Goal: Task Accomplishment & Management: Use online tool/utility

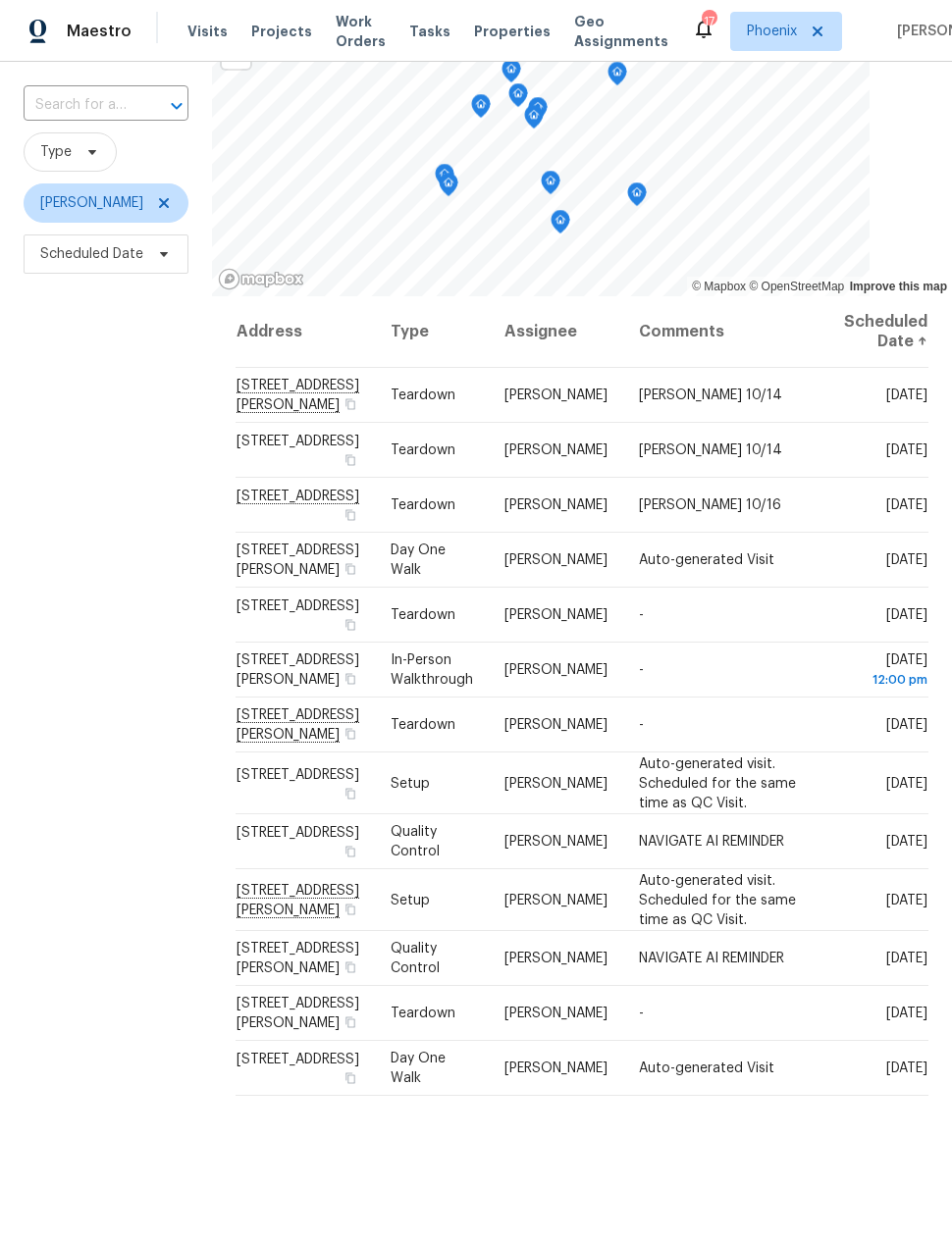
scroll to position [127, 0]
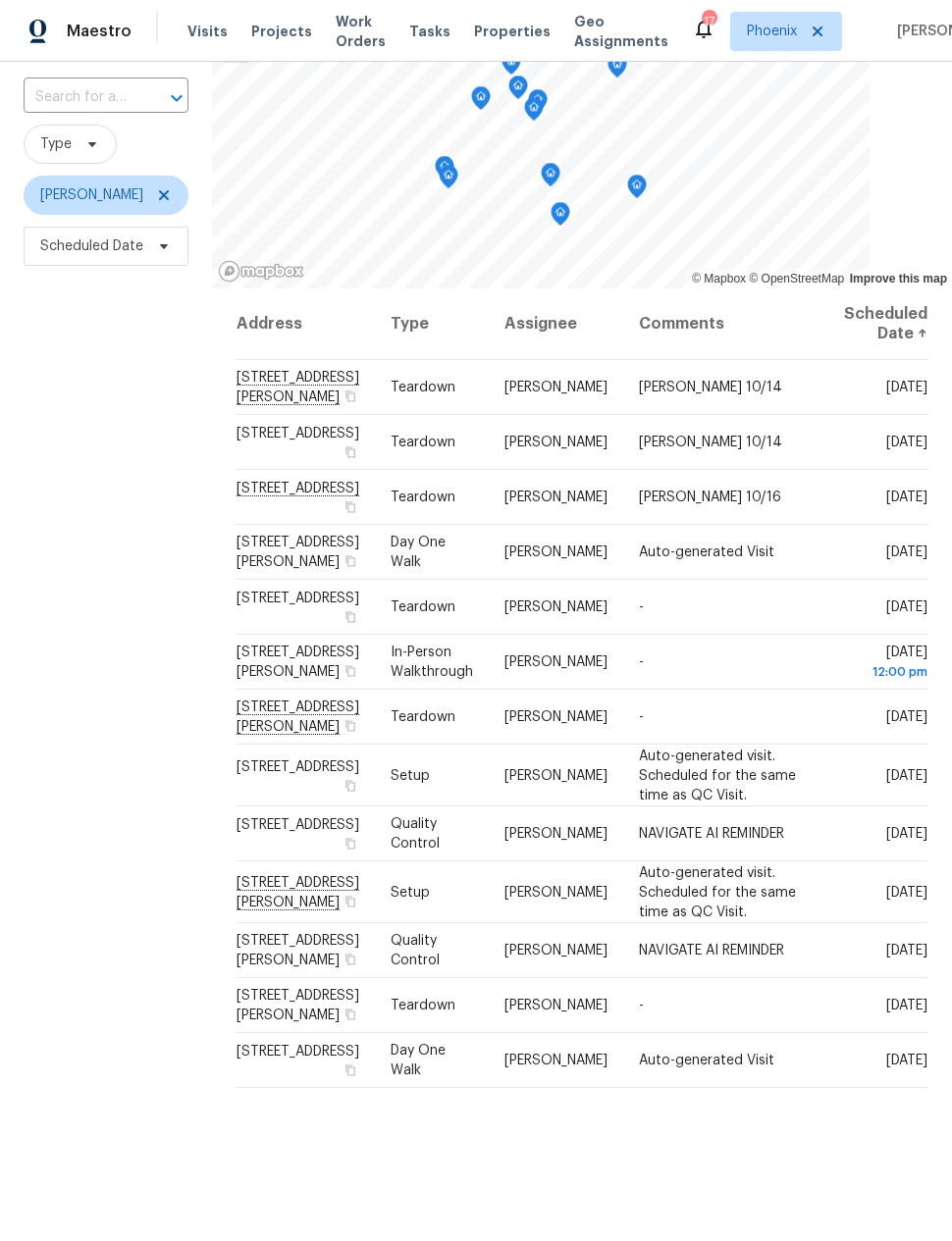
click at [58, 699] on div "Filters Reset ​ Type [PERSON_NAME] Scheduled Date" at bounding box center [105, 637] width 211 height 1287
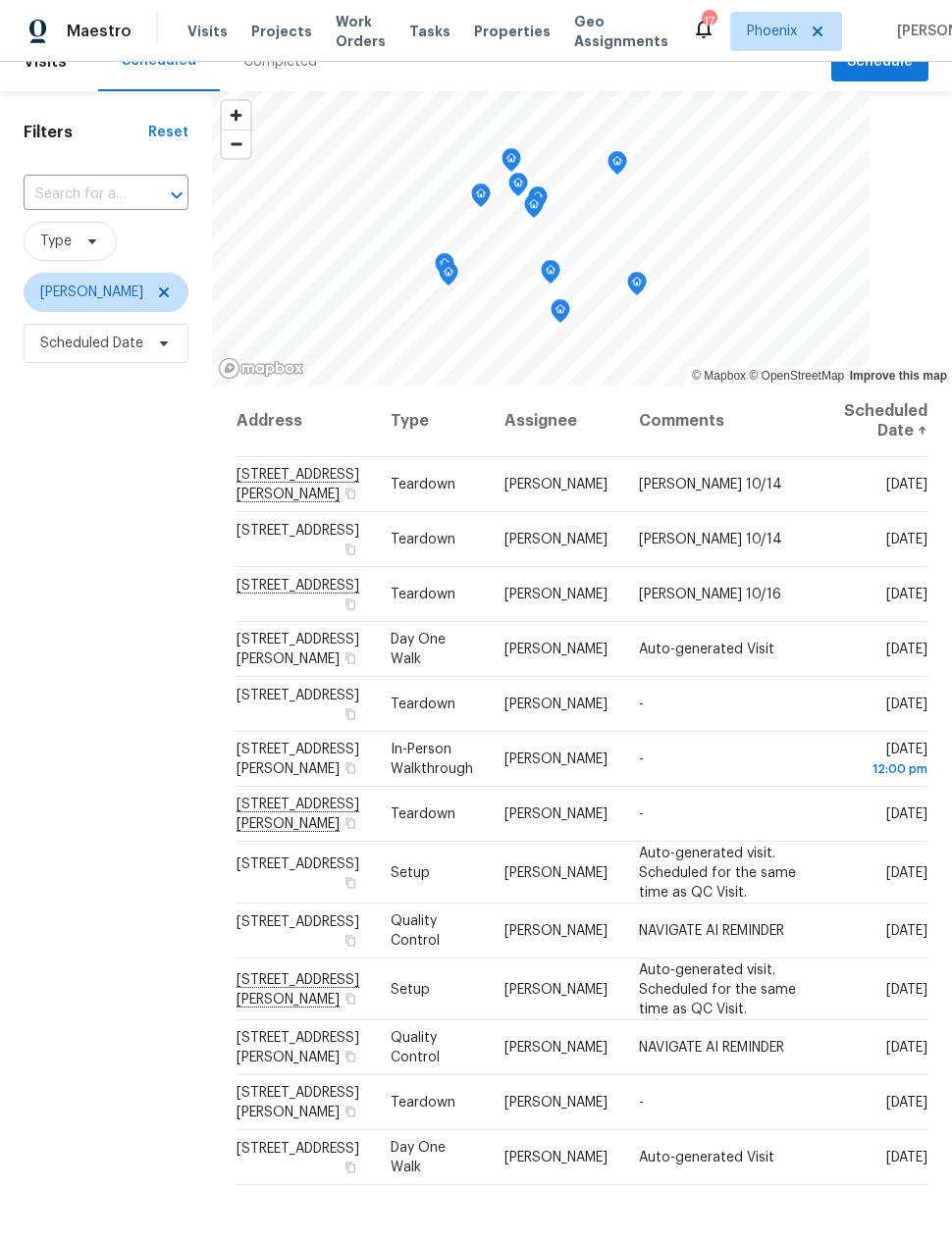
scroll to position [26, 0]
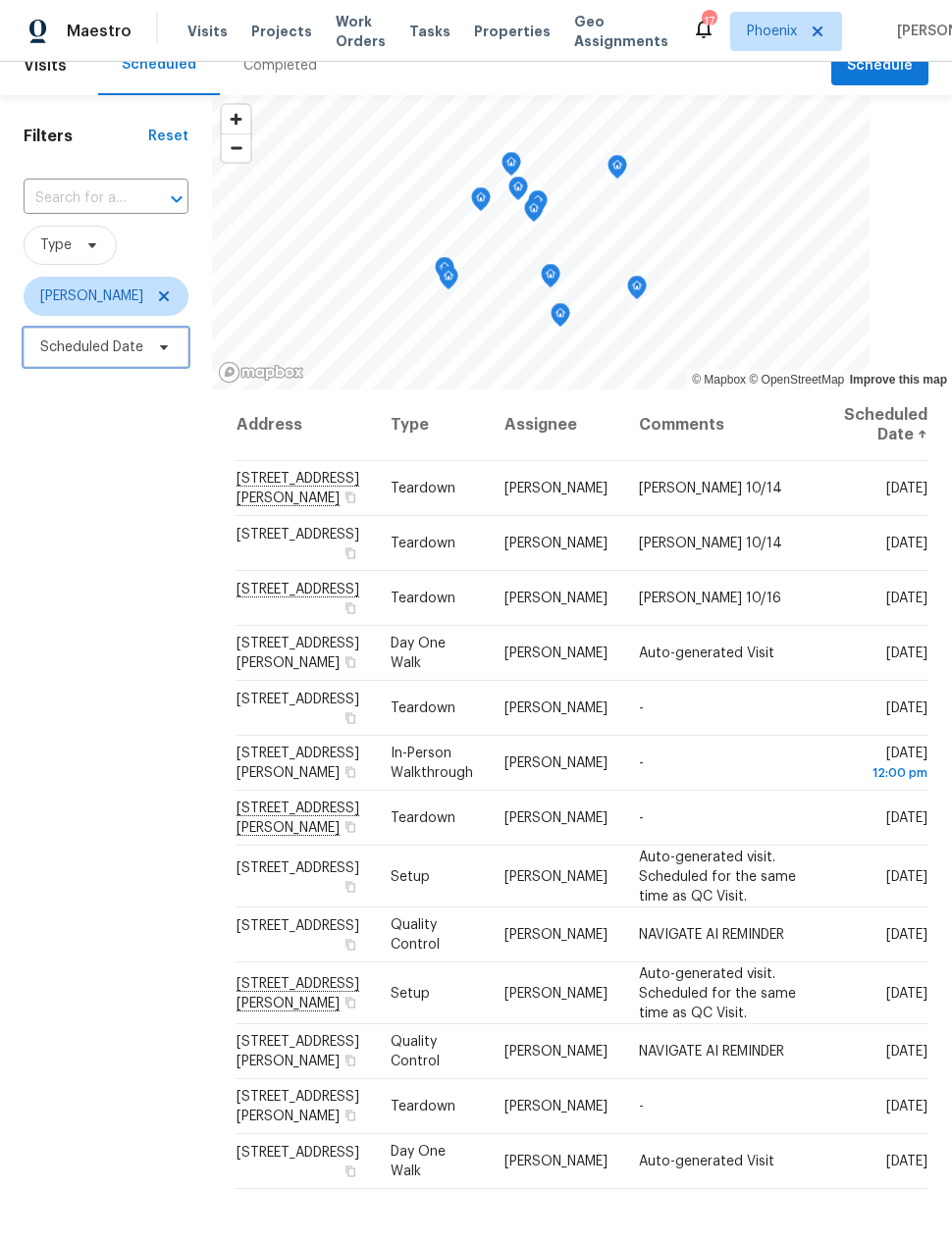
click at [107, 348] on span "Scheduled Date" at bounding box center [91, 347] width 103 height 20
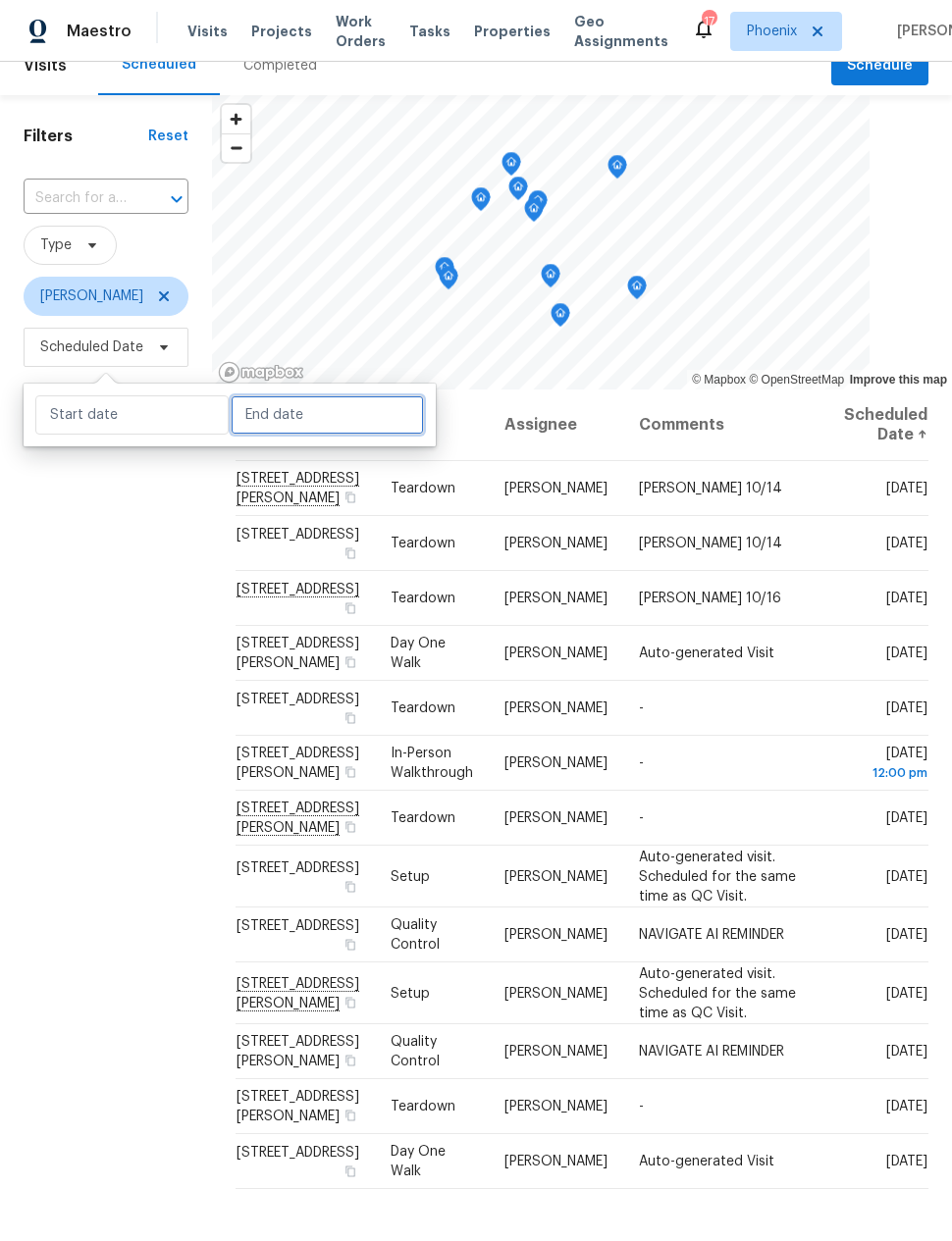
click at [253, 401] on input "text" at bounding box center [327, 415] width 194 height 39
select select "9"
select select "2025"
select select "10"
select select "2025"
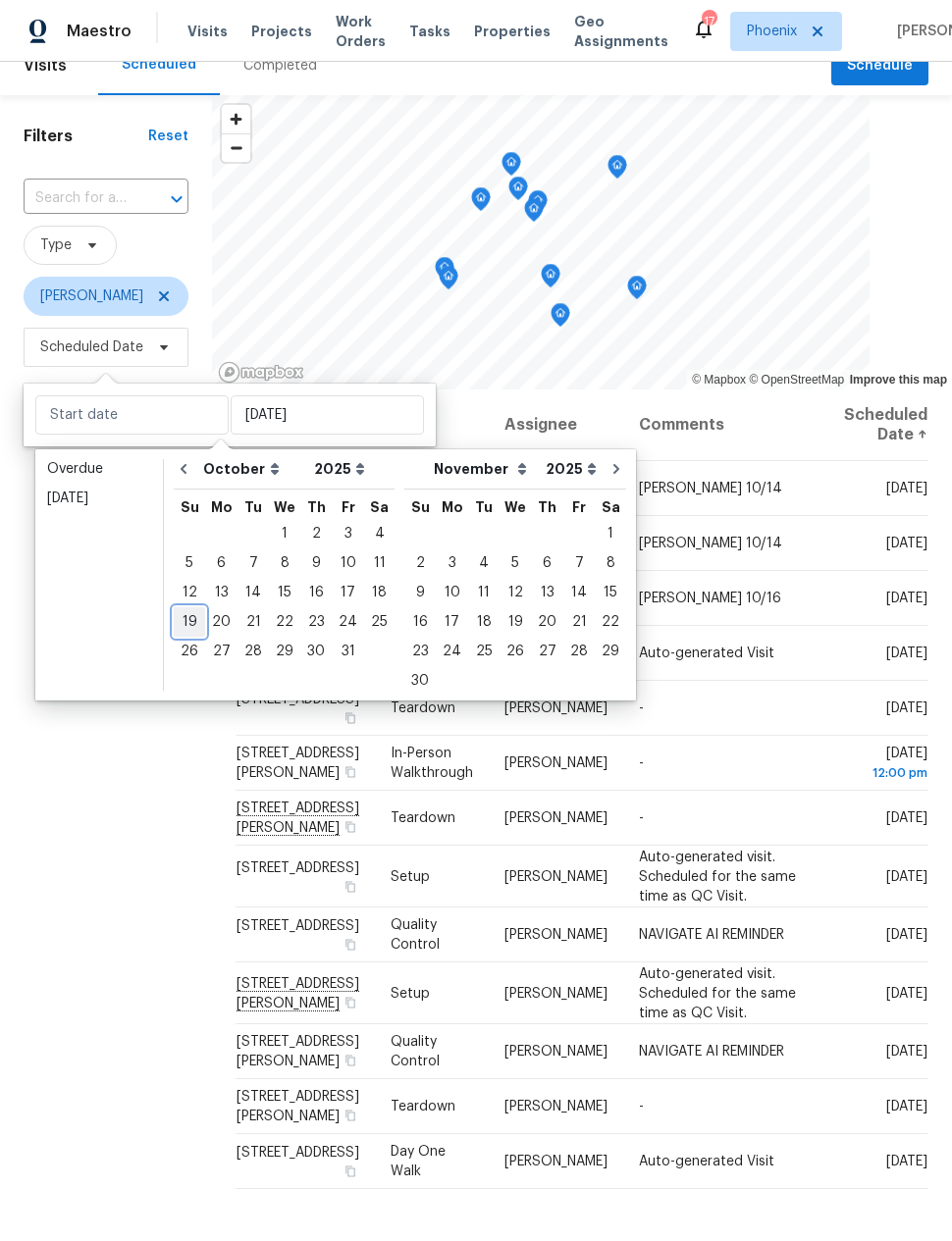
click at [187, 624] on div "19" at bounding box center [190, 621] width 31 height 28
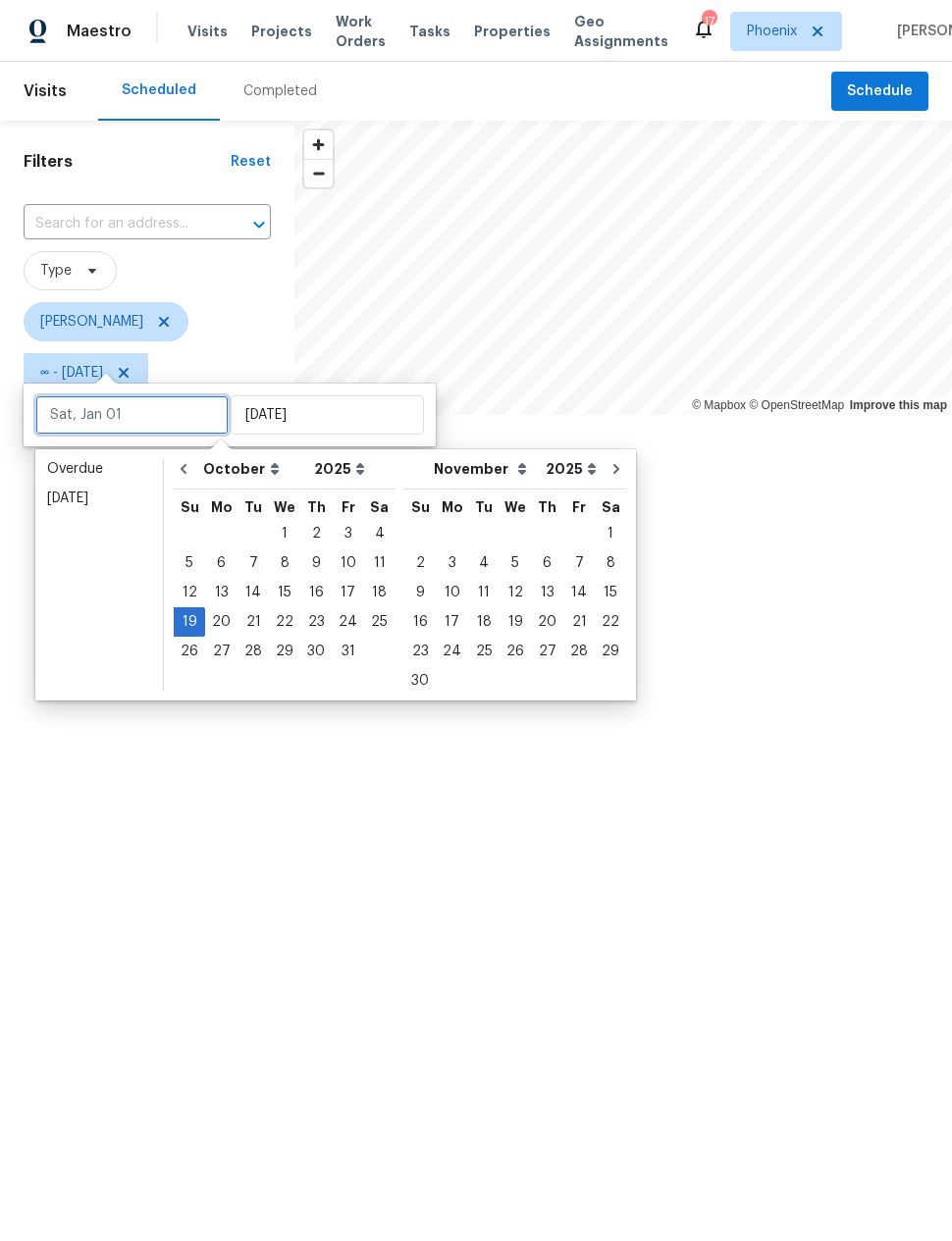
type input "[DATE]"
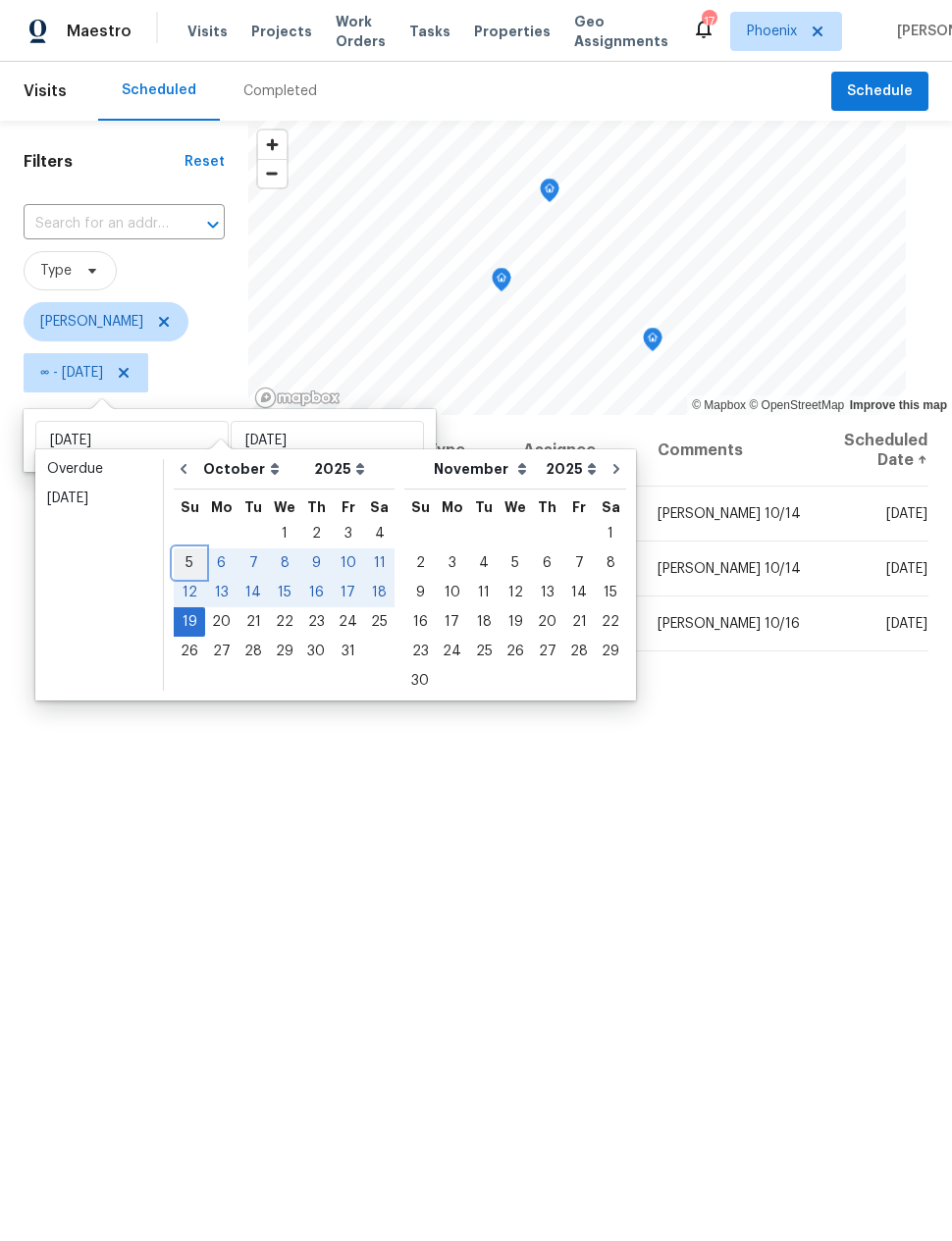
click at [181, 561] on div "5" at bounding box center [190, 563] width 31 height 28
type input "[DATE]"
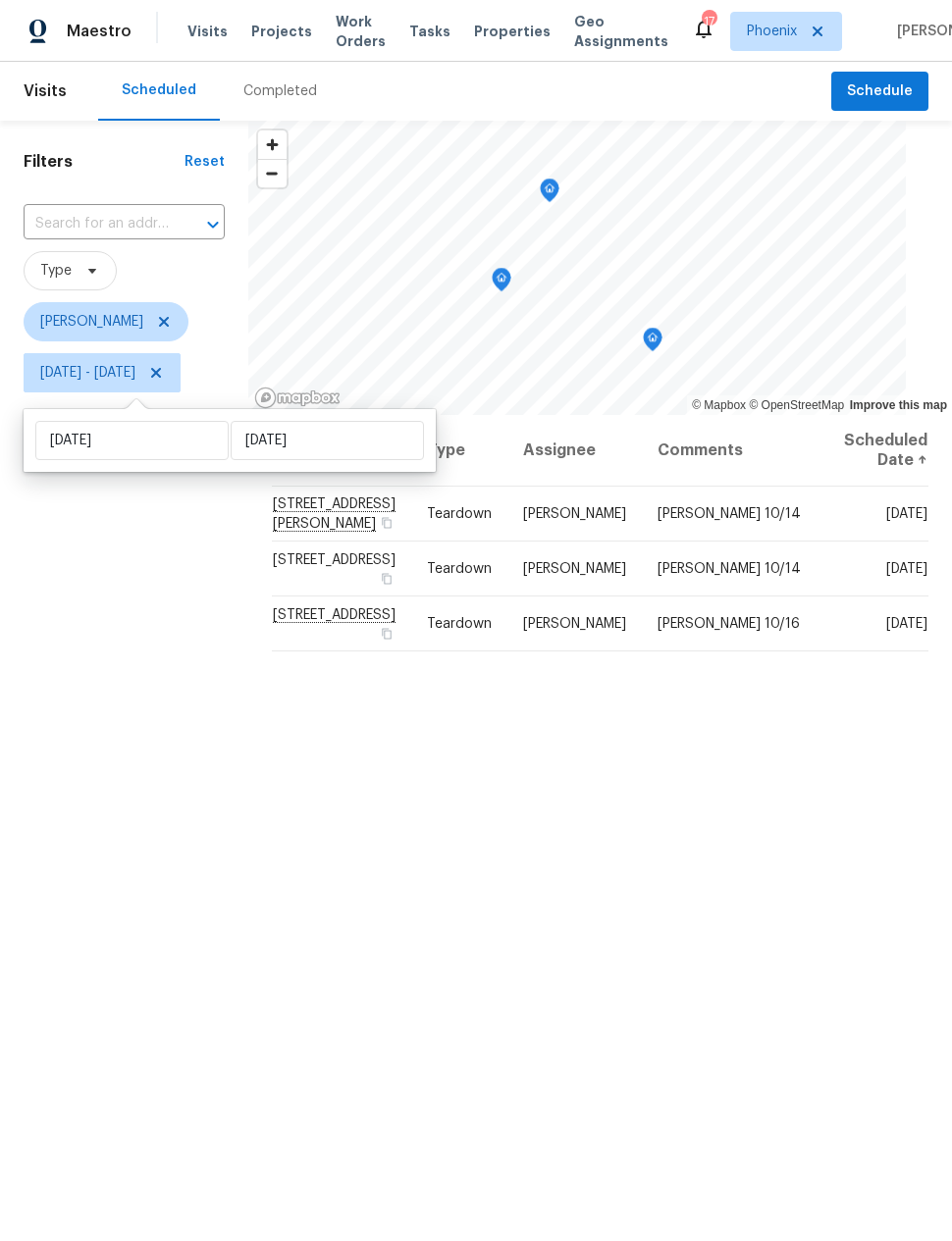
click at [123, 667] on div "Filters Reset ​ Type [PERSON_NAME] [DATE] - [DATE]" at bounding box center [124, 764] width 248 height 1287
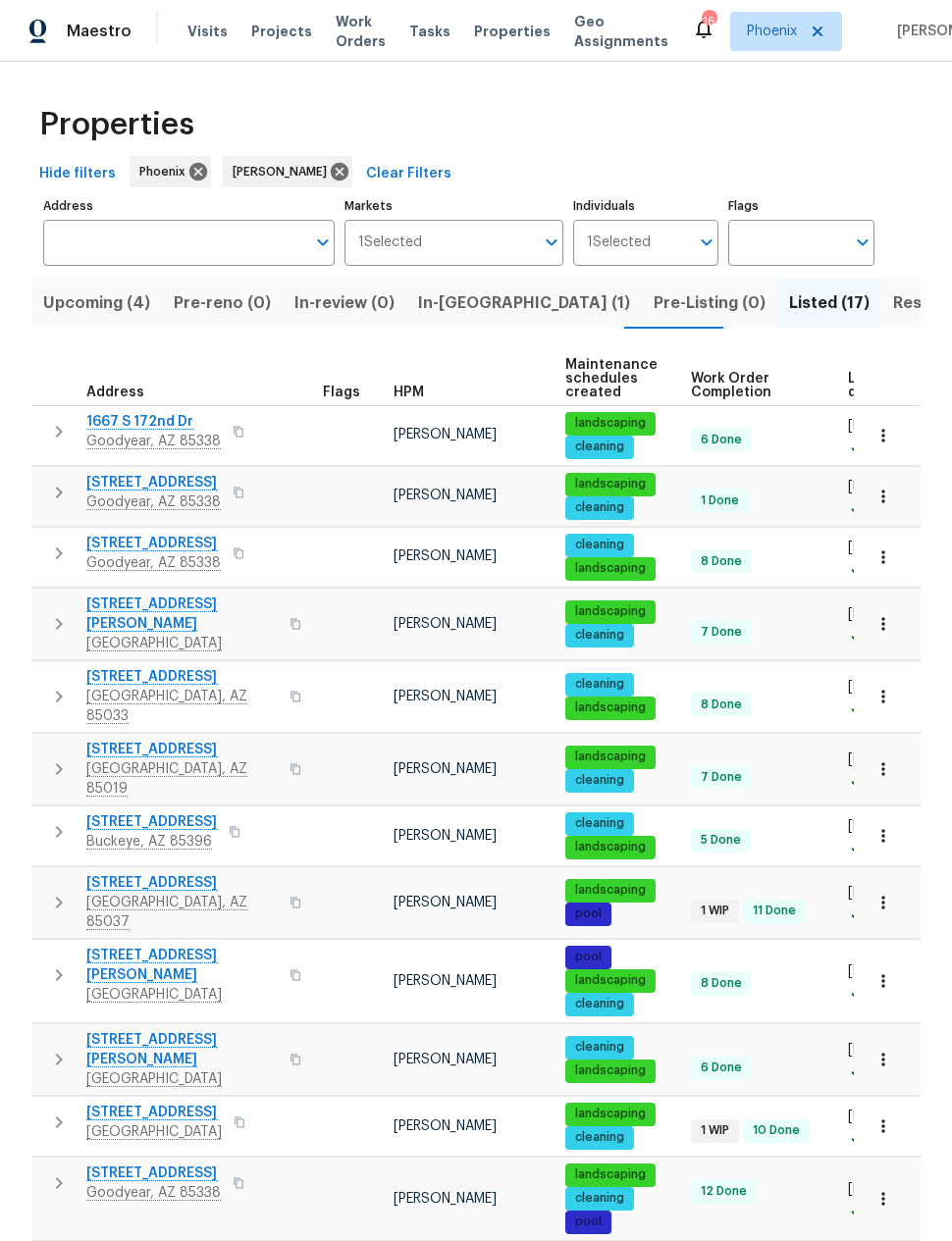
click at [102, 306] on span "Upcoming (4)" at bounding box center [96, 303] width 107 height 28
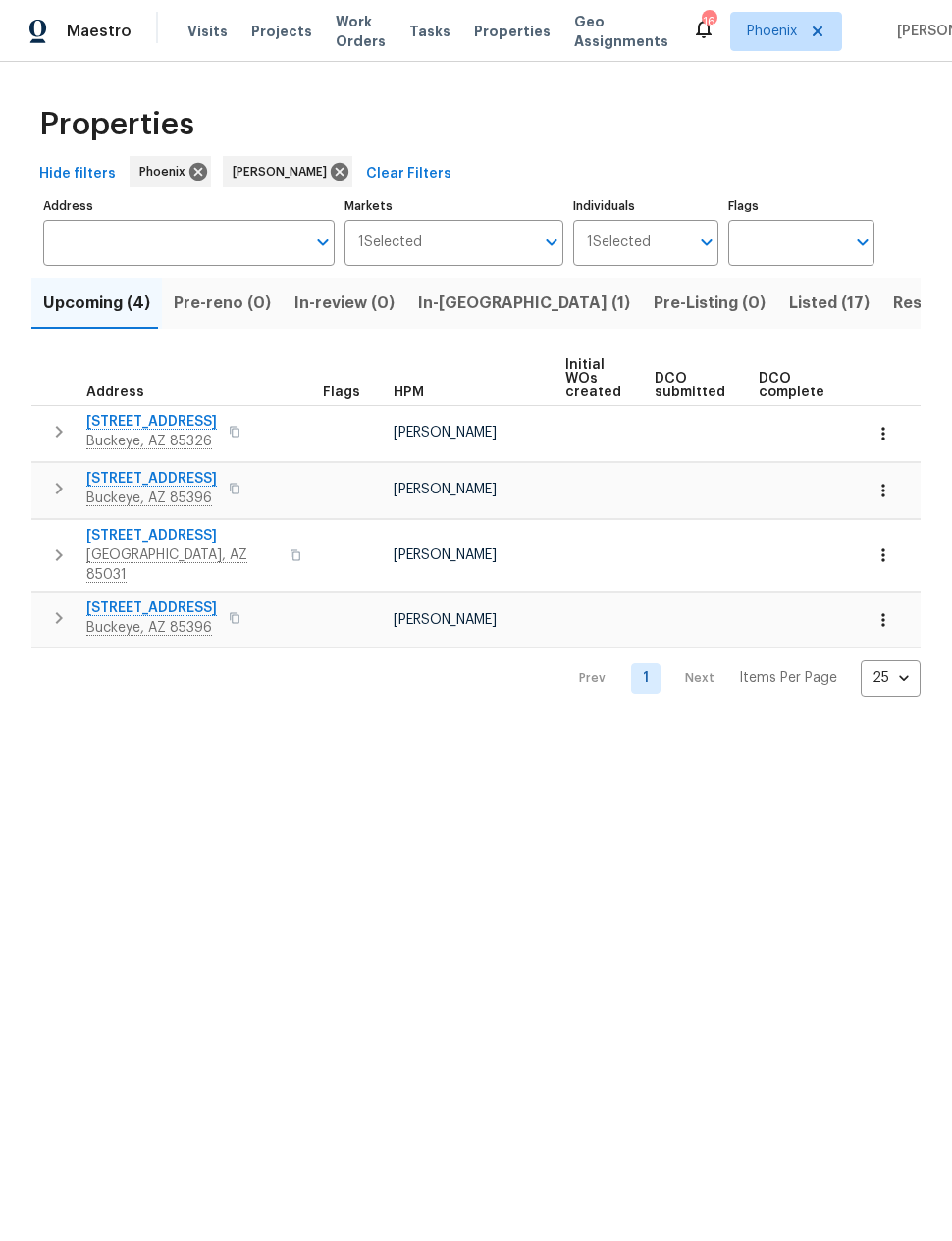
click at [61, 615] on button "button" at bounding box center [59, 618] width 39 height 39
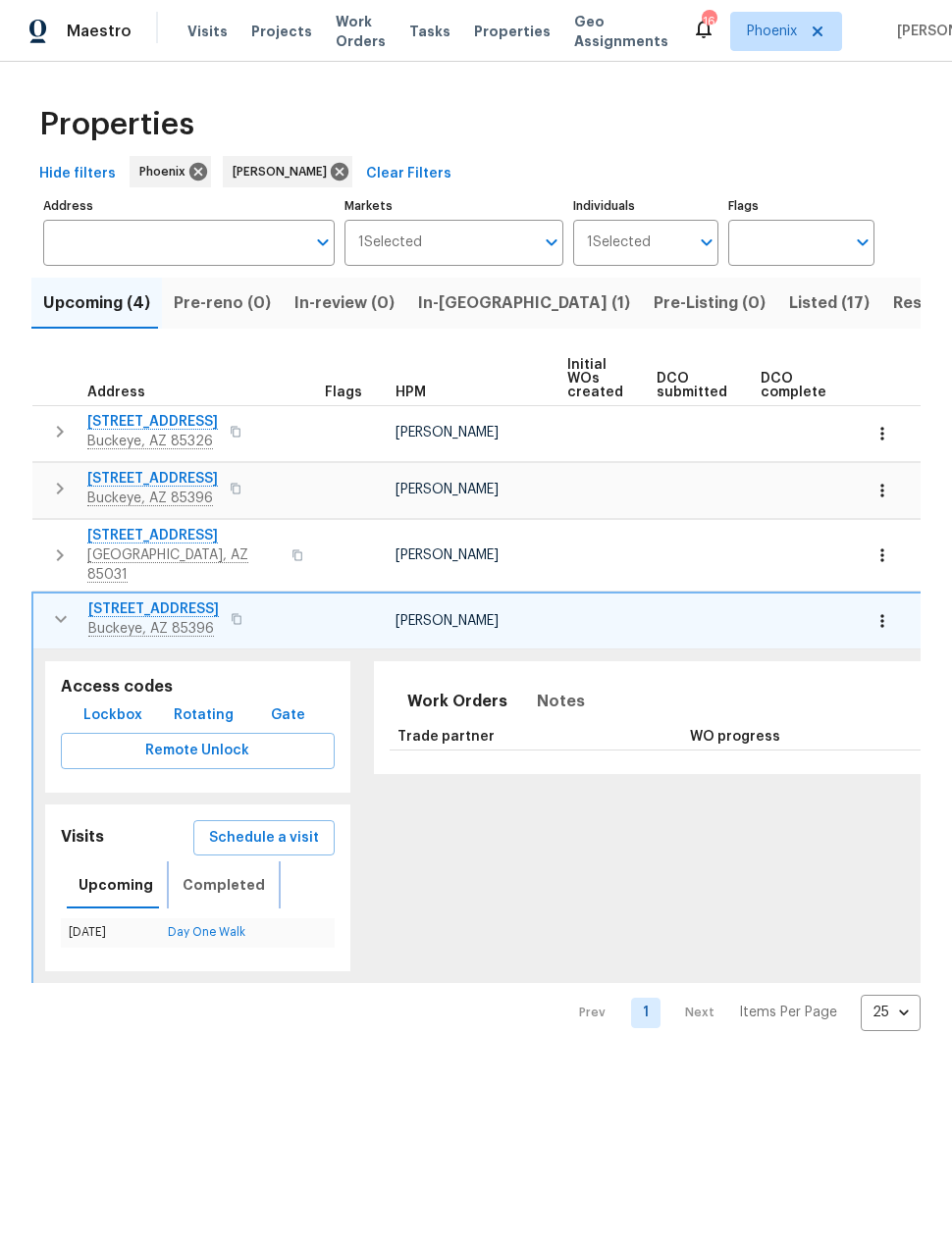
click at [229, 873] on span "Completed" at bounding box center [224, 885] width 83 height 25
click at [57, 544] on icon "button" at bounding box center [60, 556] width 24 height 24
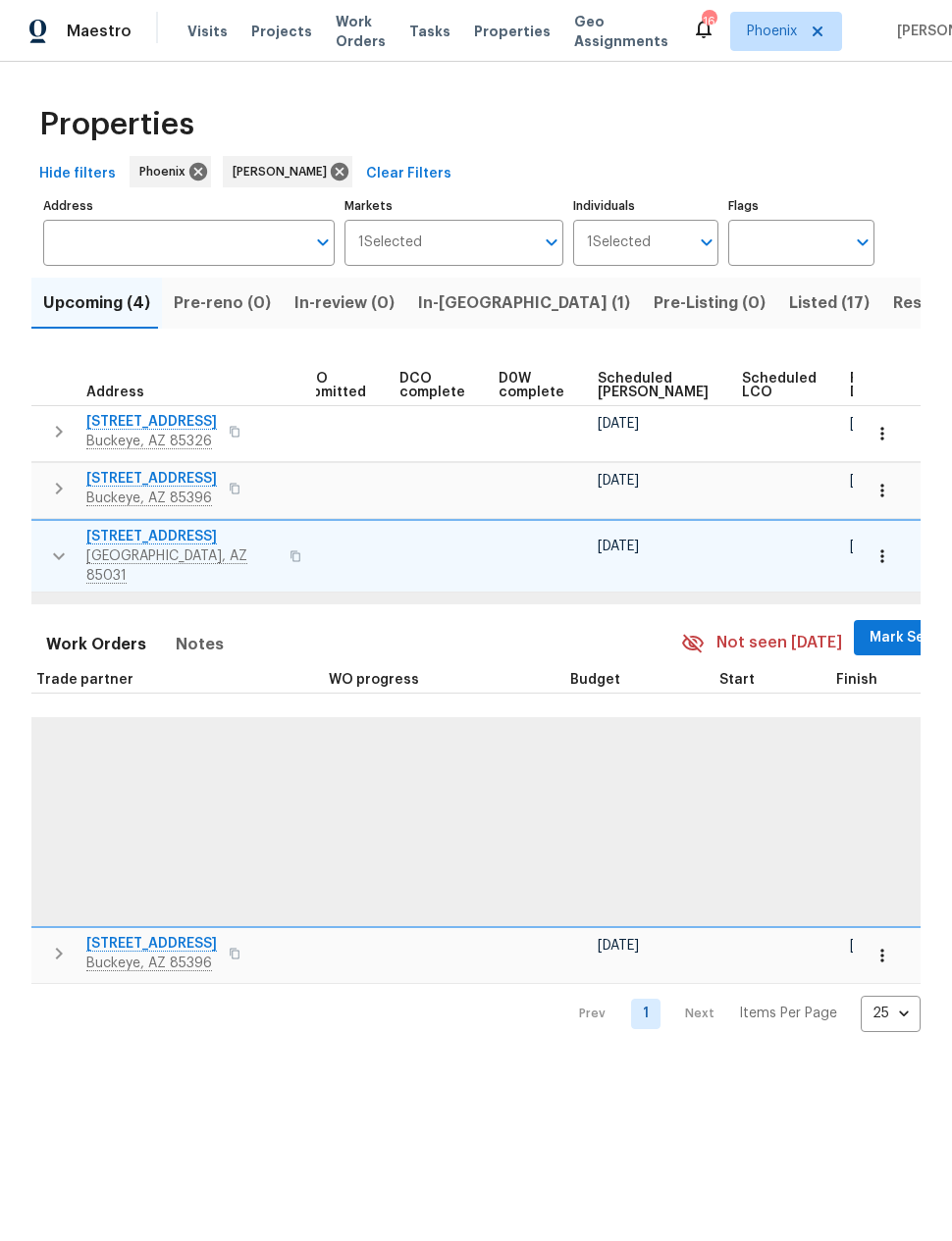
scroll to position [0, 360]
click at [851, 388] on span "Ready Date" at bounding box center [872, 385] width 43 height 28
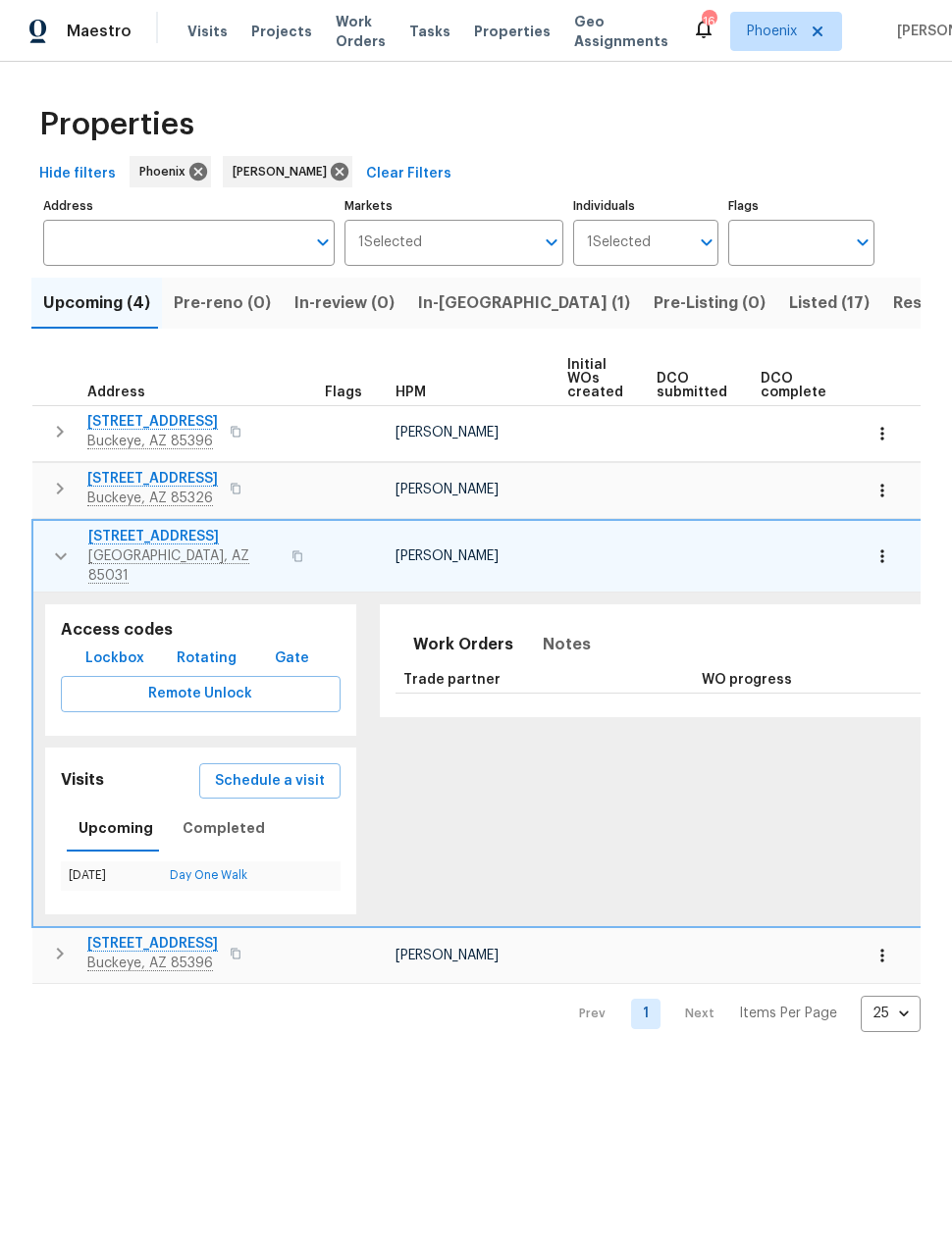
click at [52, 429] on icon "button" at bounding box center [60, 432] width 24 height 24
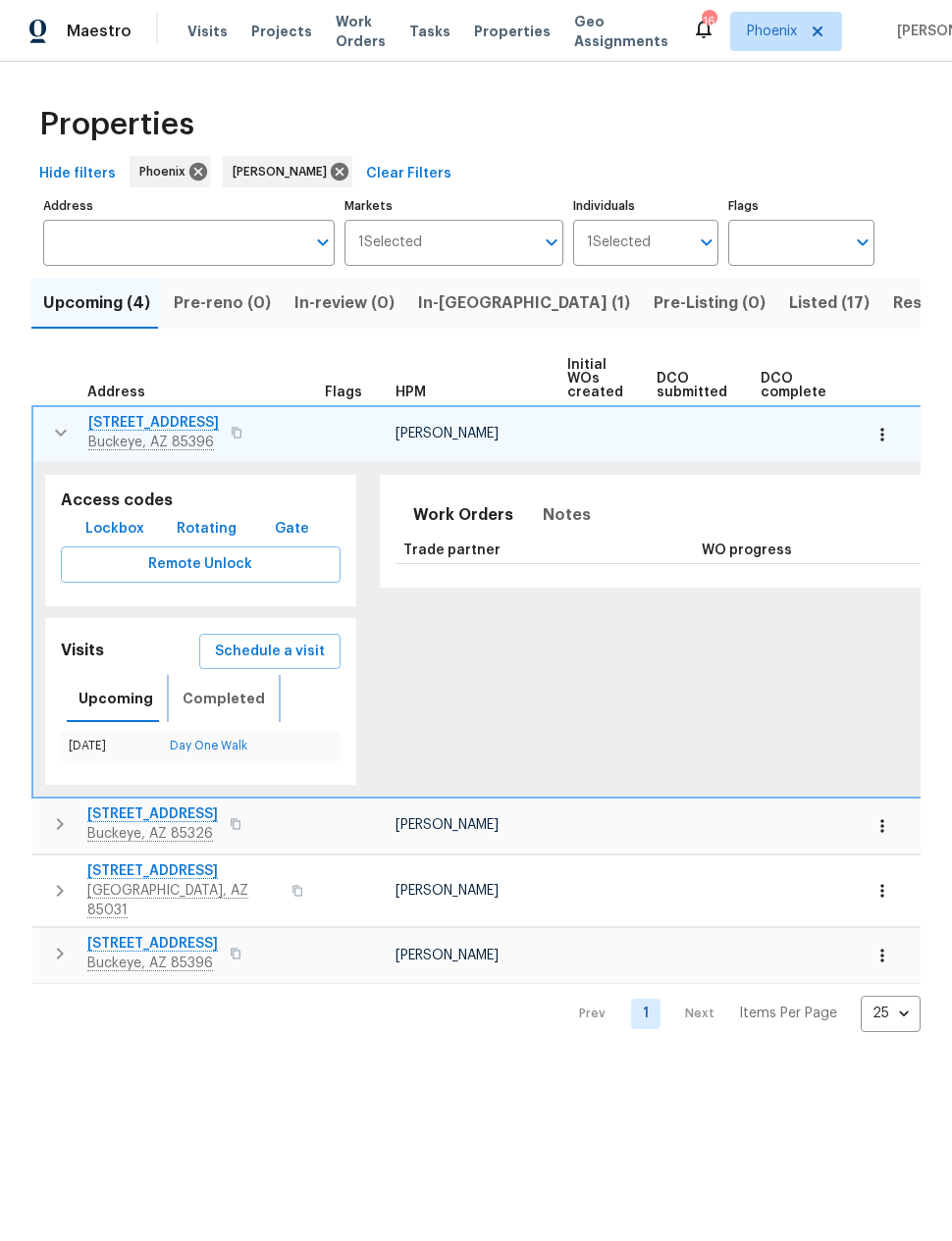
click at [213, 701] on span "Completed" at bounding box center [224, 698] width 83 height 25
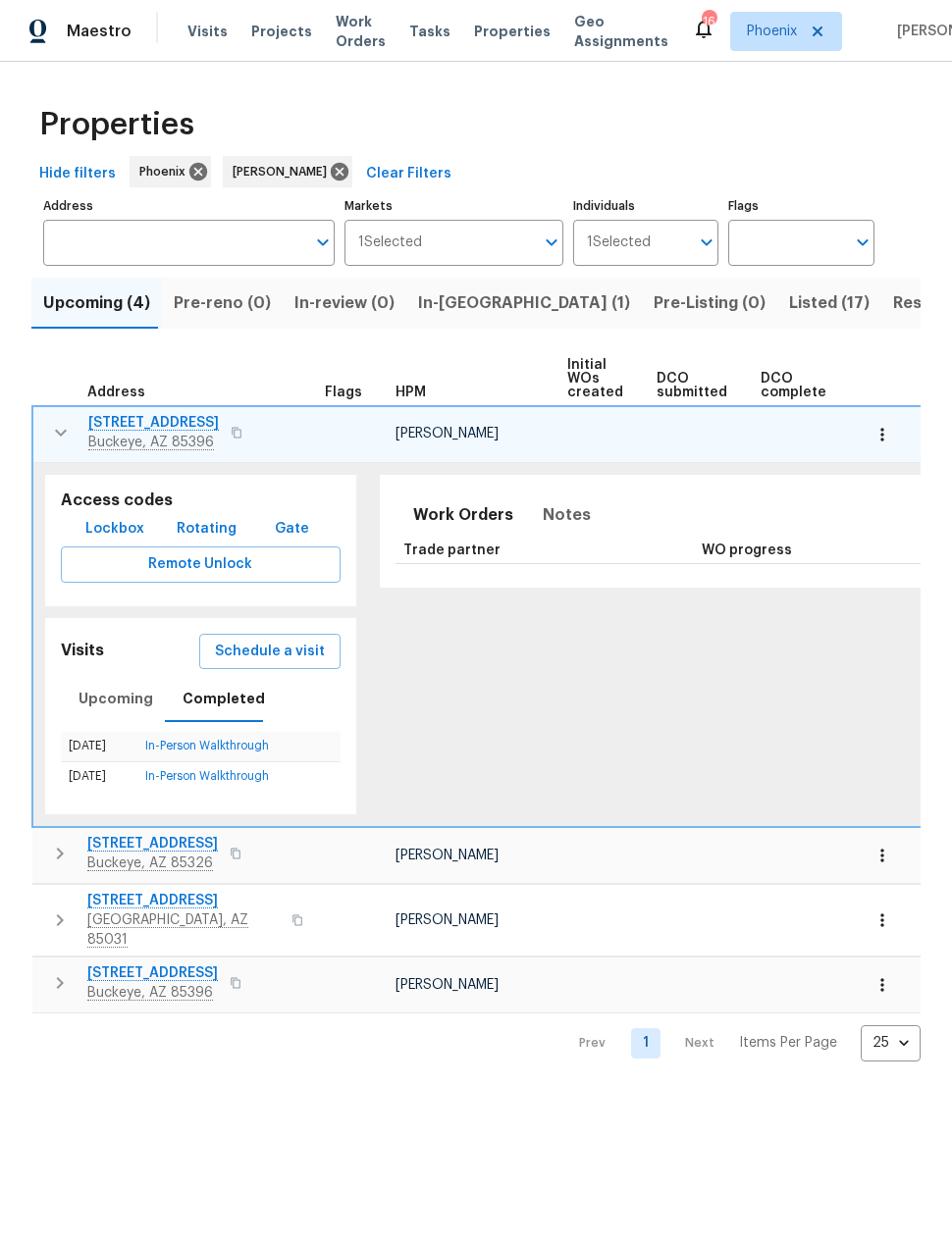
click at [177, 780] on link "In-Person Walkthrough" at bounding box center [208, 776] width 124 height 12
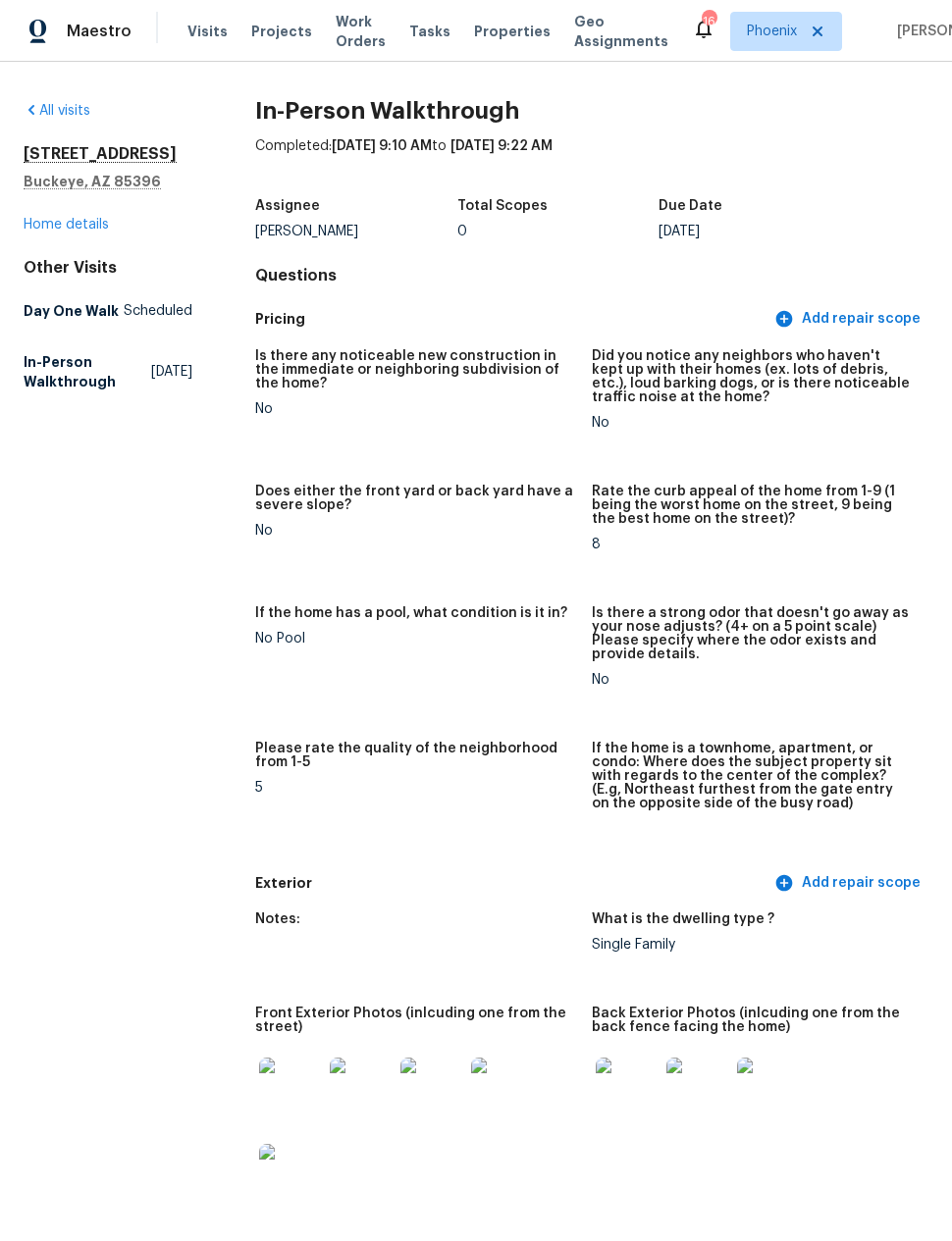
click at [151, 378] on span "Fri, Sep 05 2025" at bounding box center [172, 372] width 41 height 20
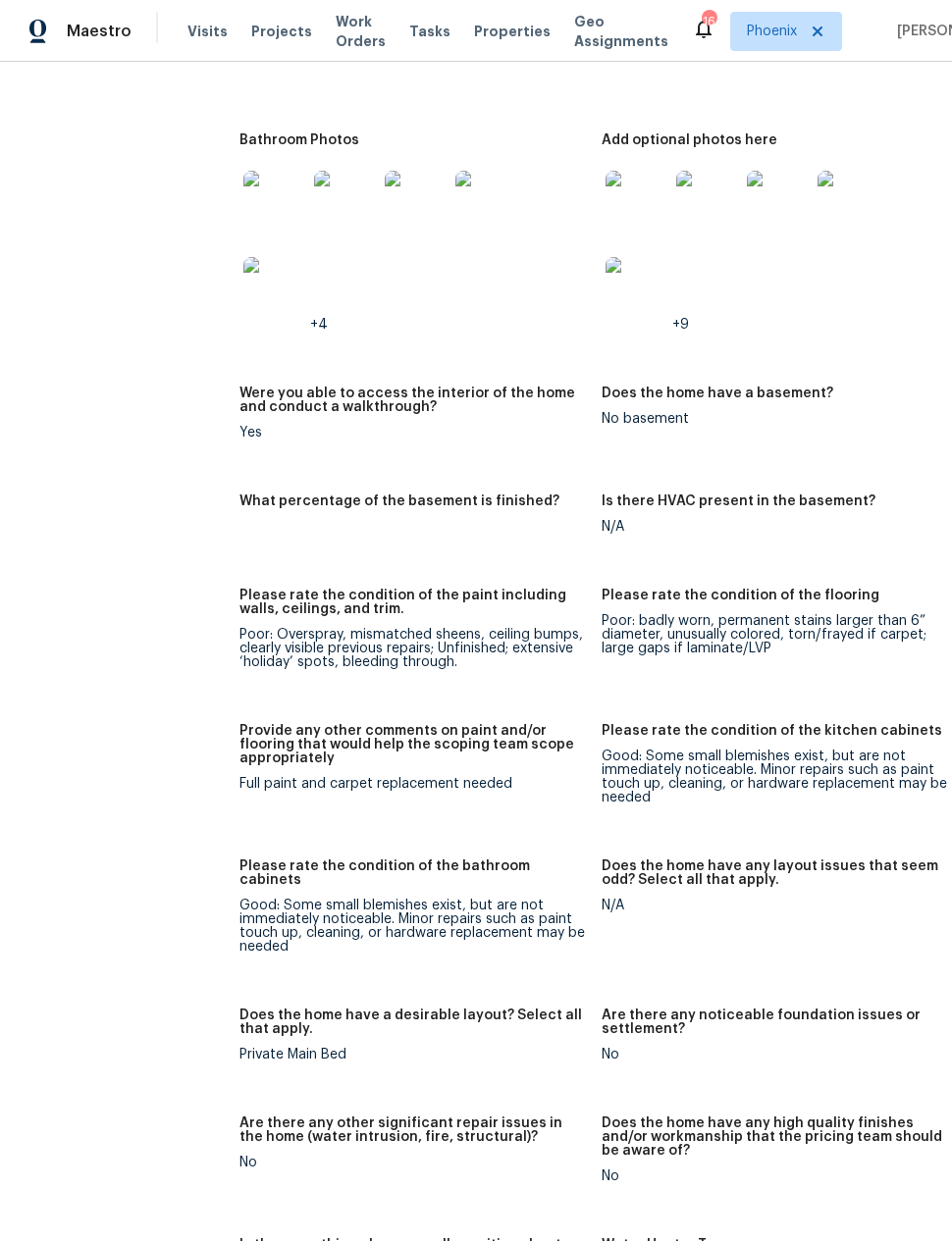
scroll to position [3325, 0]
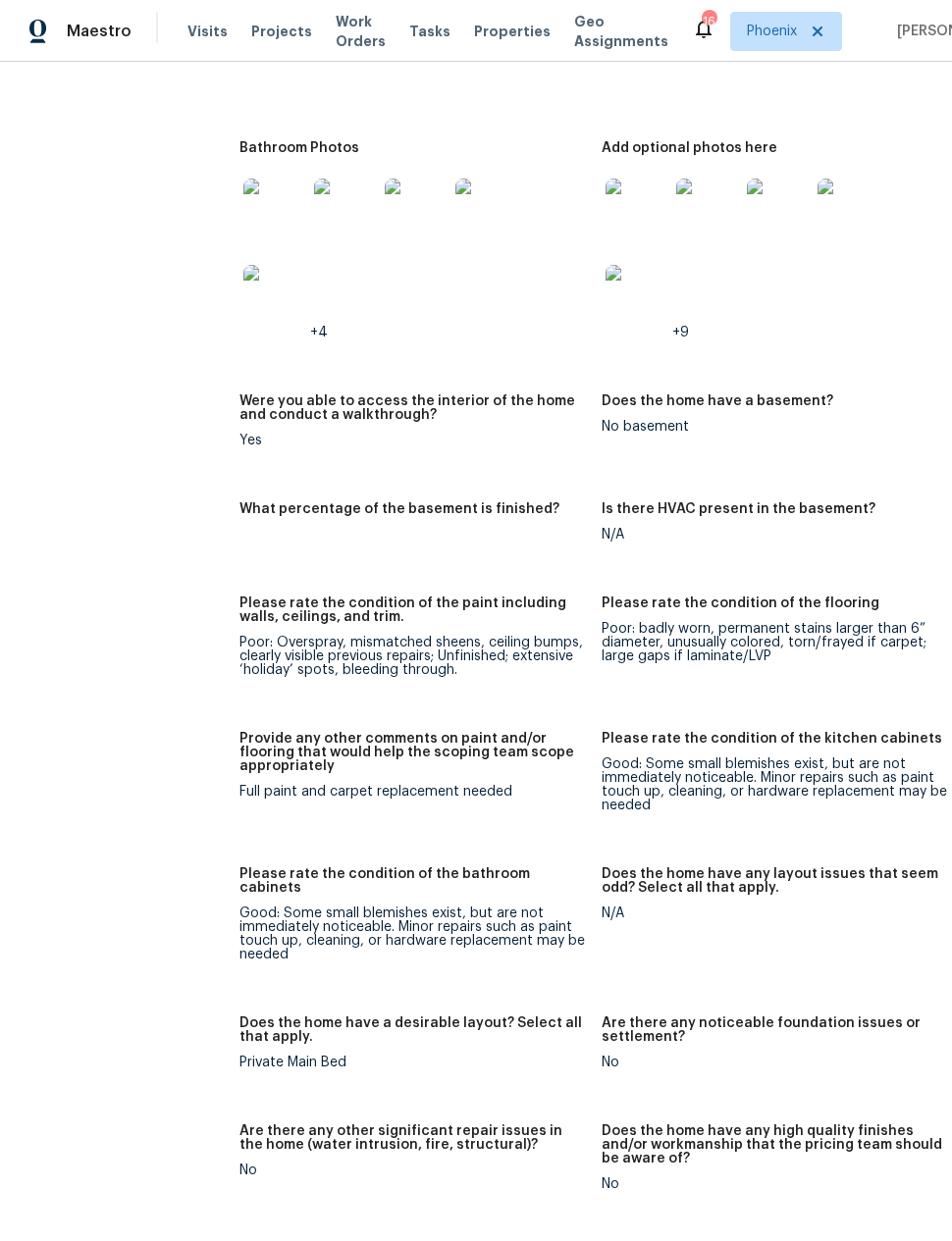
click at [248, 179] on img at bounding box center [274, 210] width 63 height 63
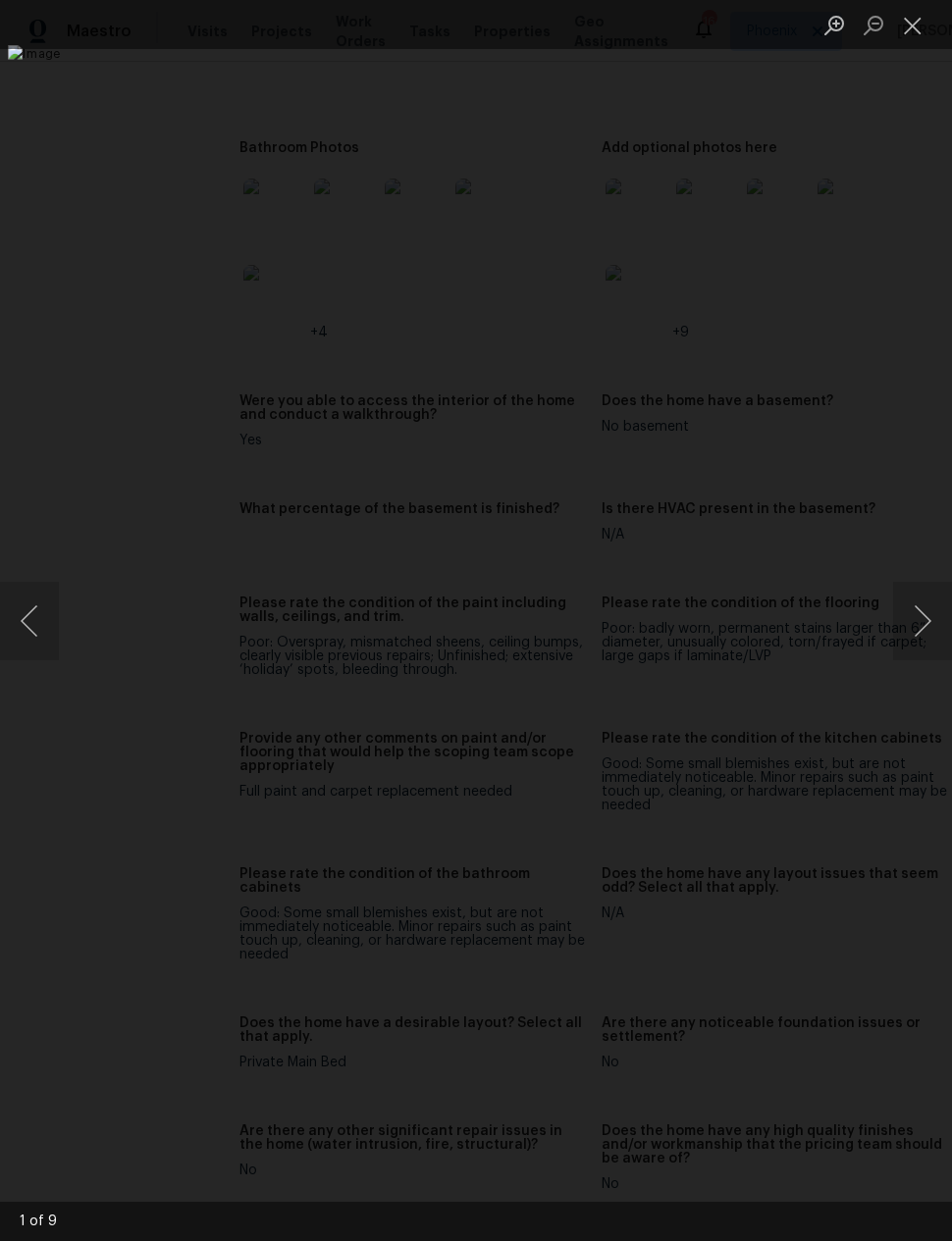
click at [922, 619] on button "Next image" at bounding box center [922, 621] width 59 height 79
click at [919, 620] on button "Next image" at bounding box center [922, 621] width 59 height 79
click at [919, 620] on button "Next image" at bounding box center [922, 621] width 59 height 79
click at [919, 618] on button "Next image" at bounding box center [922, 621] width 59 height 79
click at [885, 236] on div "Lightbox" at bounding box center [476, 620] width 952 height 1241
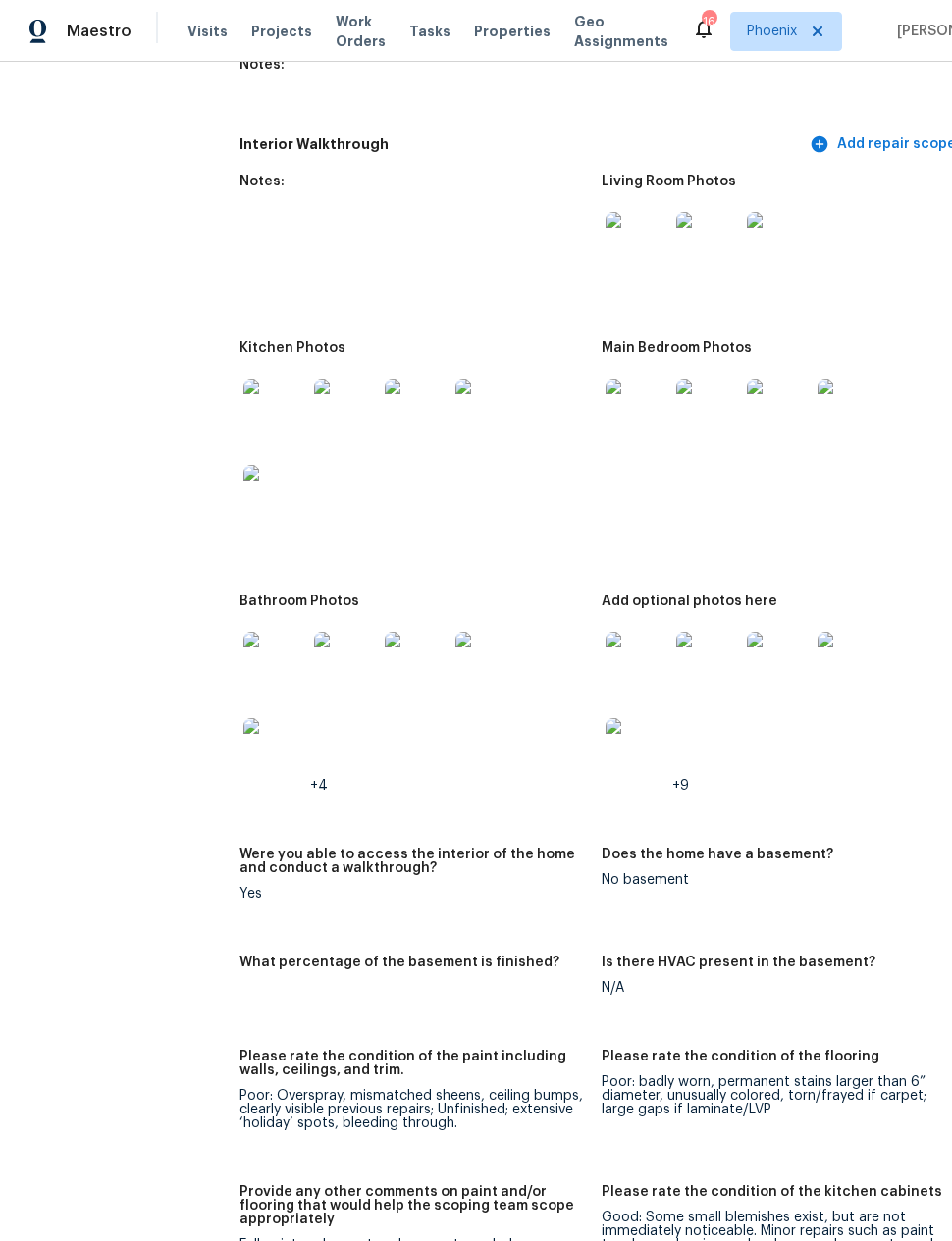
scroll to position [2870, 0]
click at [243, 380] on img at bounding box center [274, 411] width 63 height 63
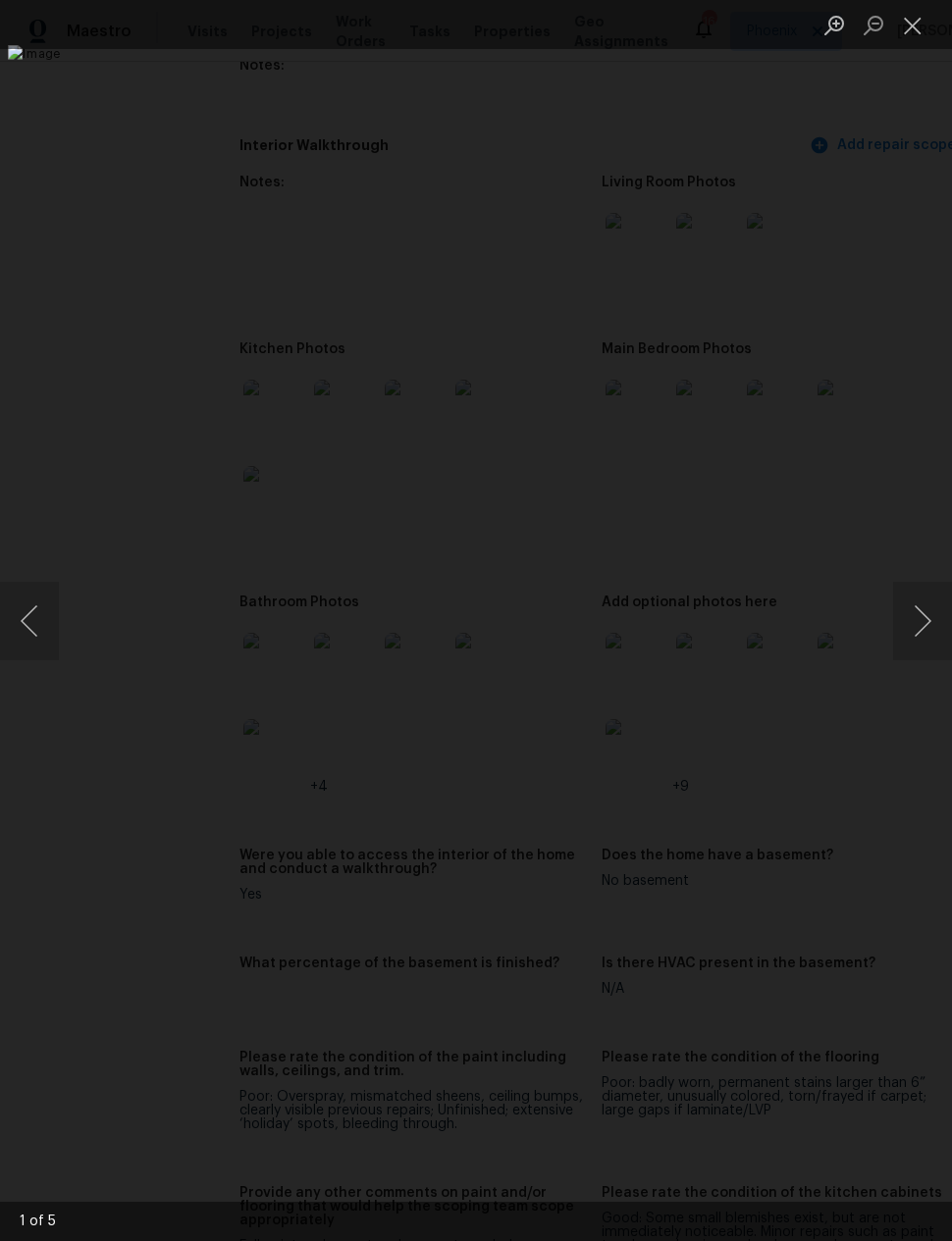
click at [909, 620] on button "Next image" at bounding box center [922, 621] width 59 height 79
click at [904, 617] on button "Next image" at bounding box center [922, 621] width 59 height 79
click at [922, 616] on button "Next image" at bounding box center [922, 621] width 59 height 79
click at [923, 613] on button "Next image" at bounding box center [922, 621] width 59 height 79
click at [911, 626] on button "Next image" at bounding box center [922, 621] width 59 height 79
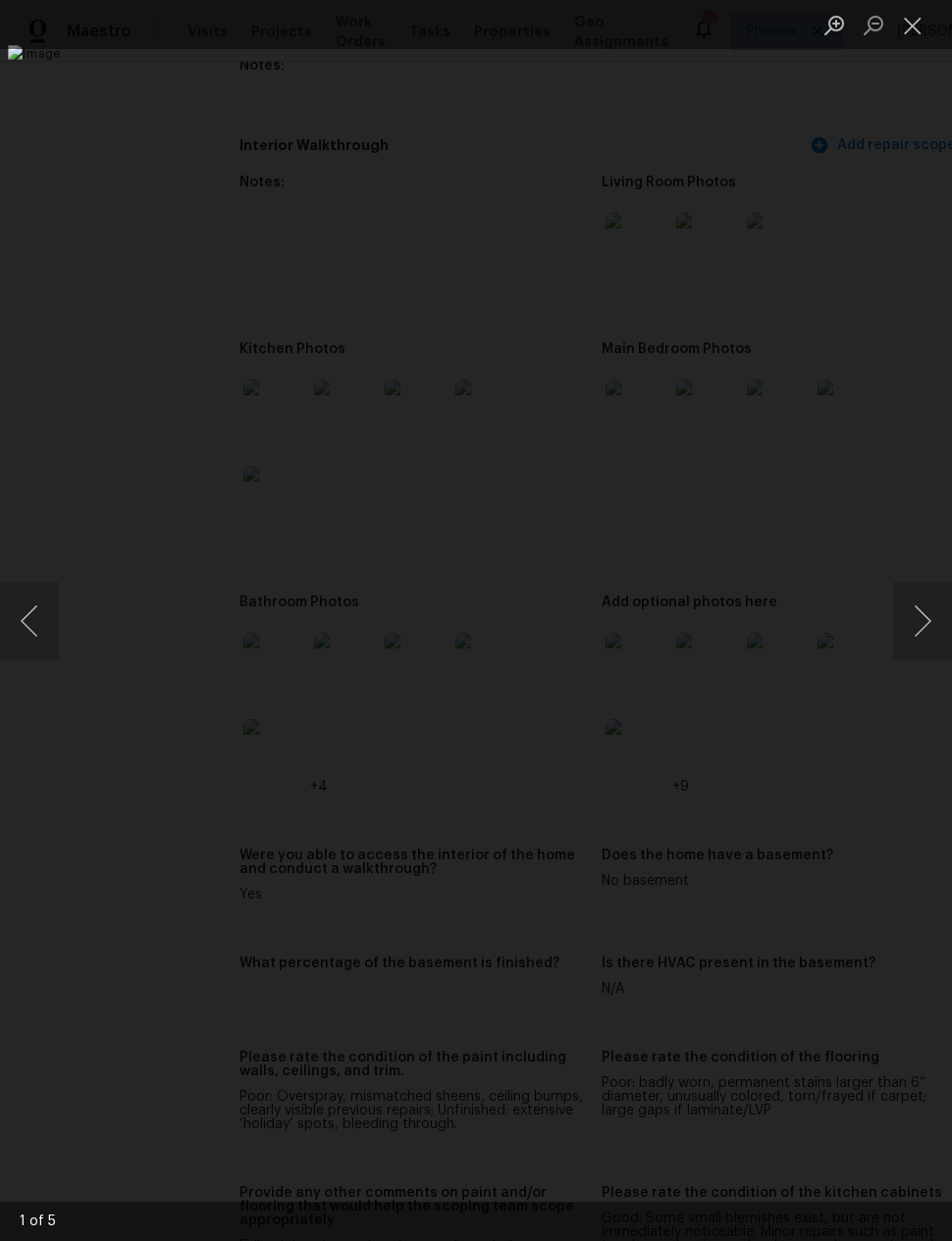
click at [902, 199] on div "Lightbox" at bounding box center [476, 620] width 952 height 1241
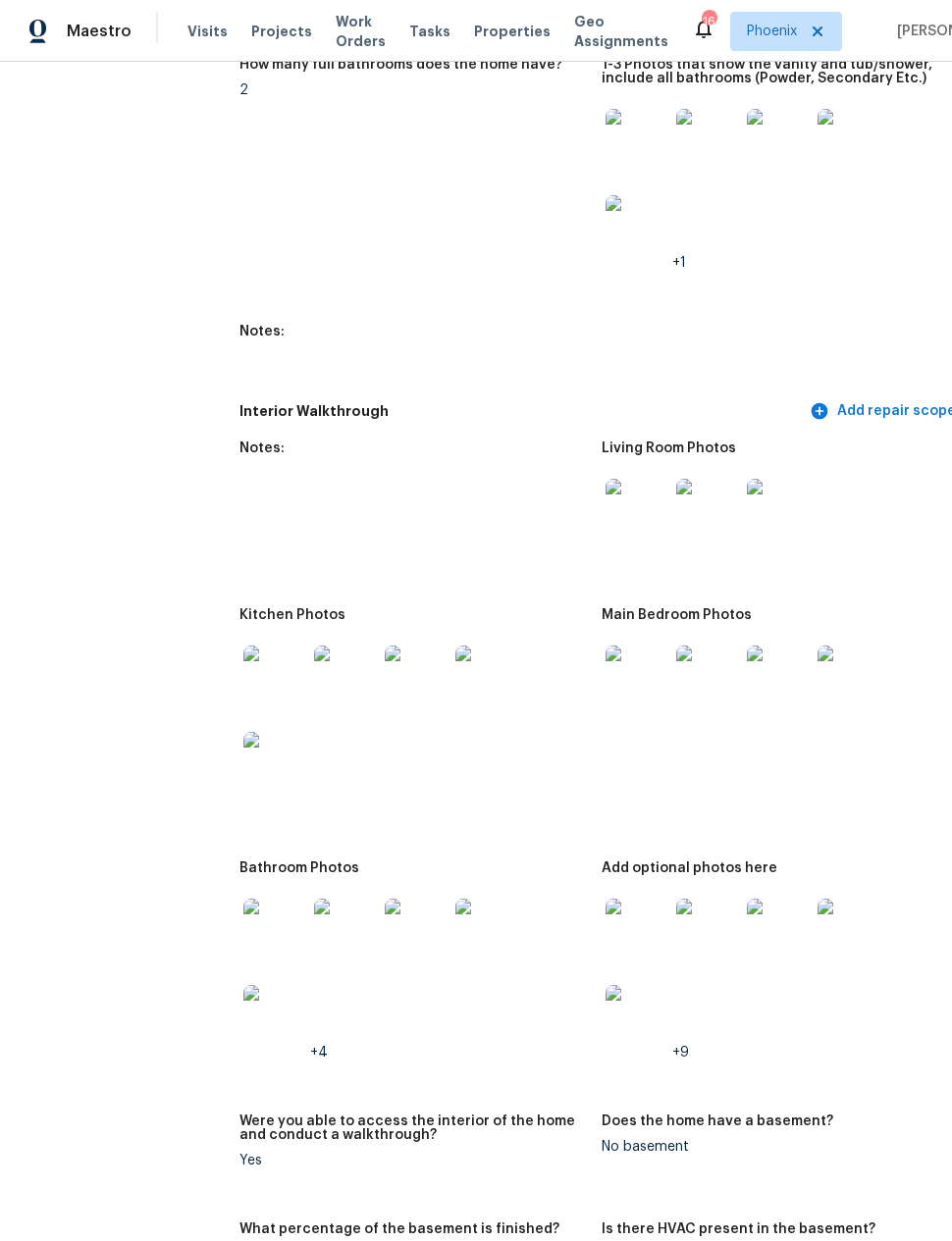
scroll to position [2603, 0]
click at [622, 480] on img at bounding box center [636, 511] width 63 height 63
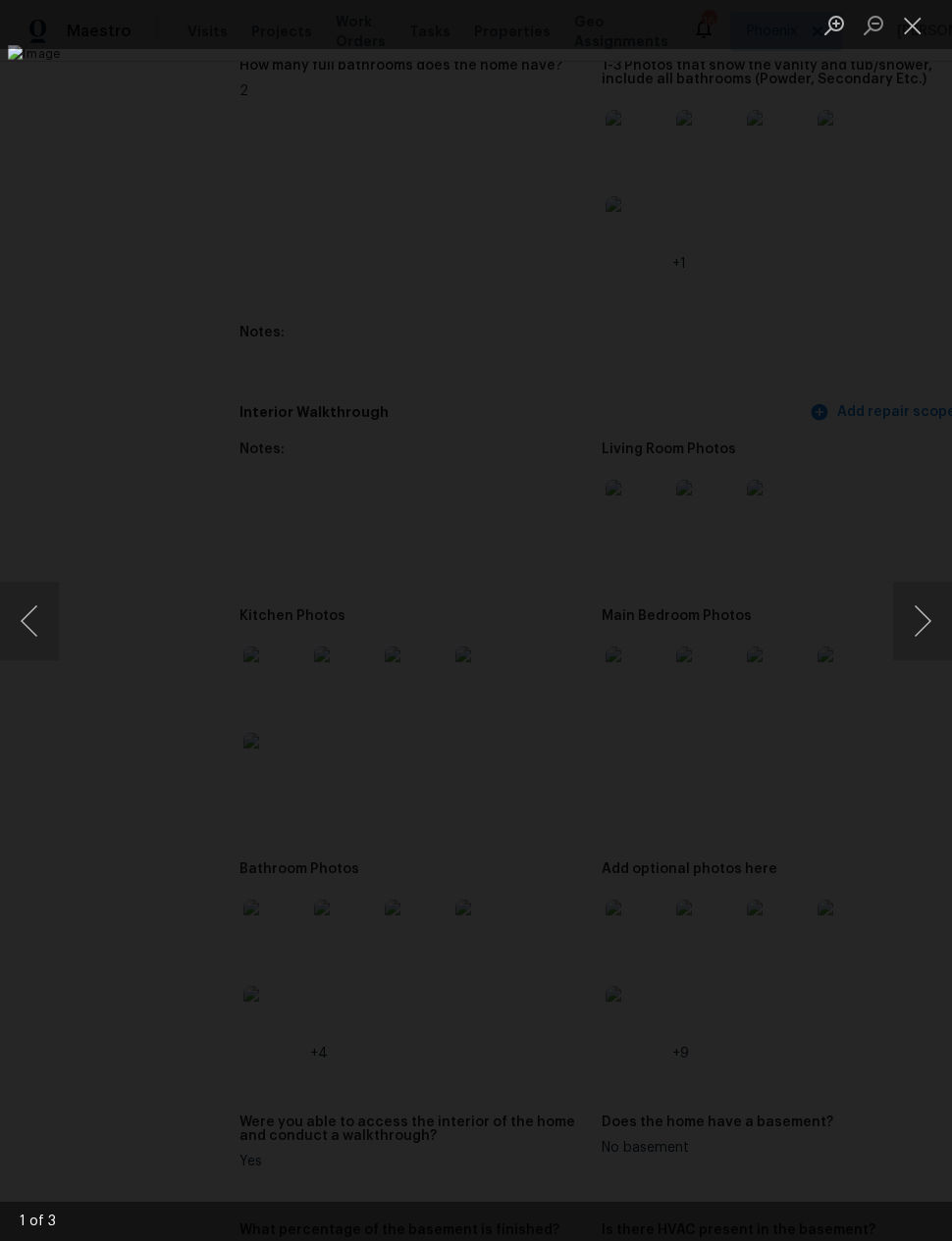
click at [917, 622] on button "Next image" at bounding box center [922, 621] width 59 height 79
click at [925, 625] on button "Next image" at bounding box center [922, 621] width 59 height 79
click at [876, 231] on div "Lightbox" at bounding box center [476, 620] width 952 height 1241
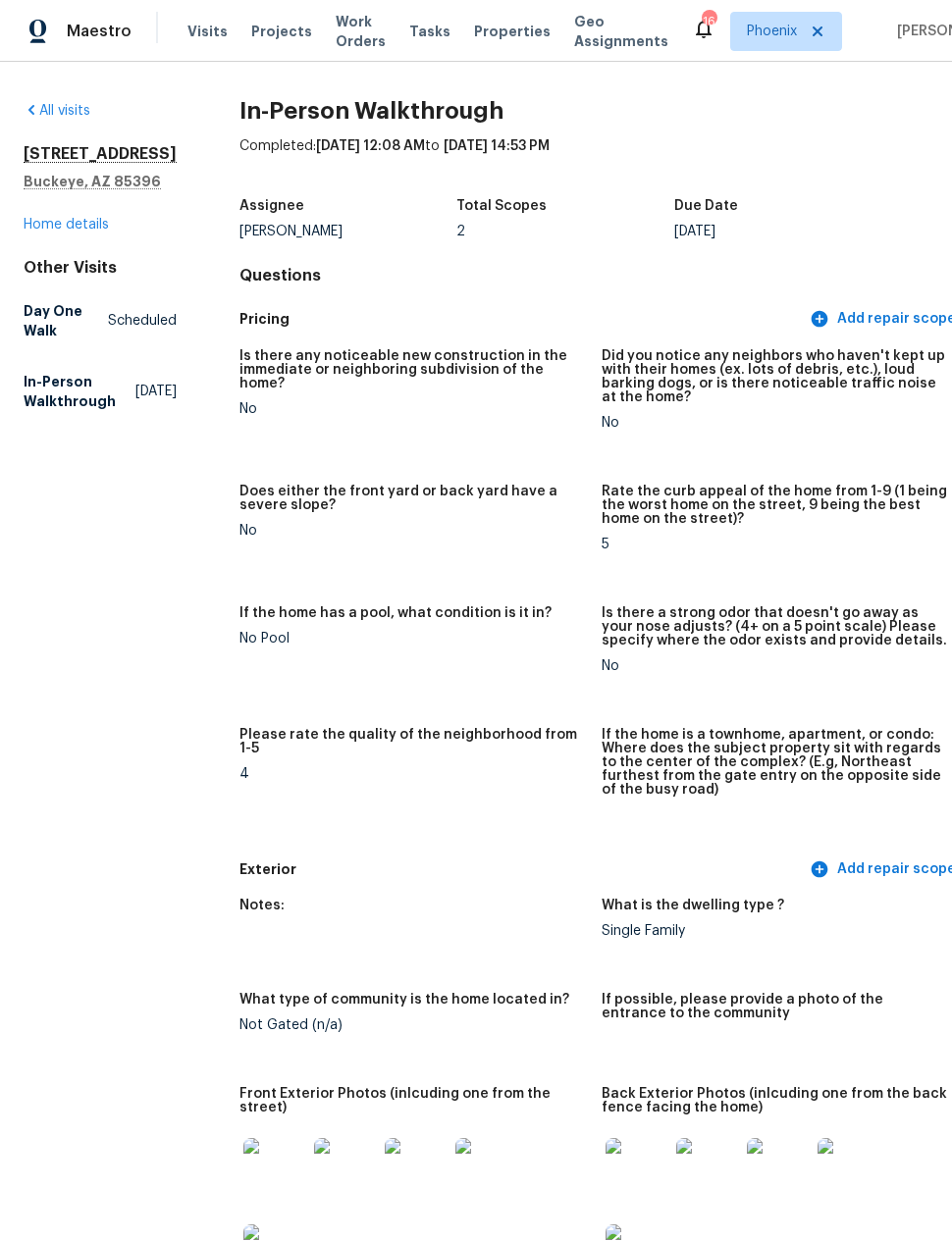
scroll to position [0, 0]
click at [89, 217] on link "Home details" at bounding box center [66, 224] width 86 height 14
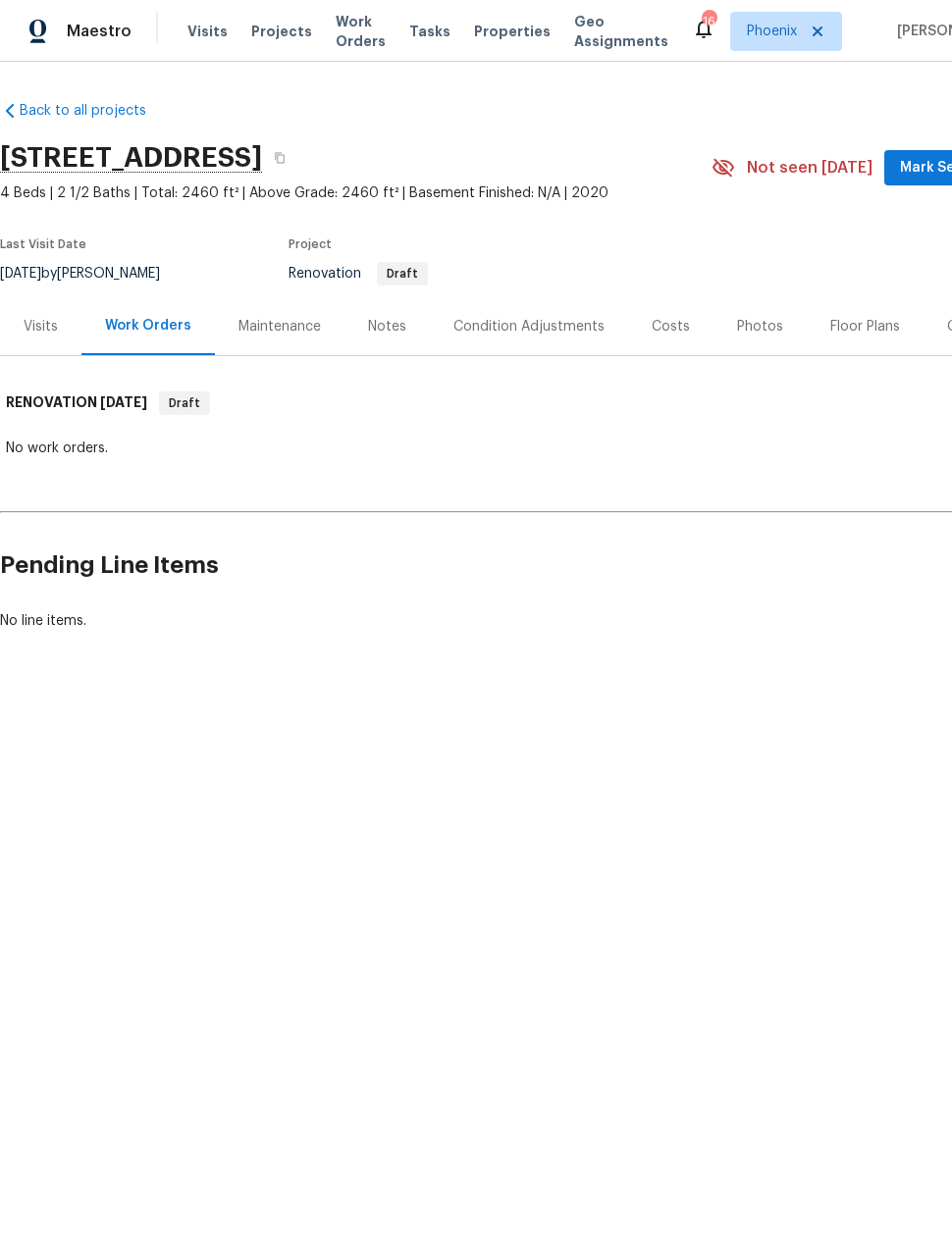
click at [50, 328] on div "Visits" at bounding box center [40, 326] width 34 height 20
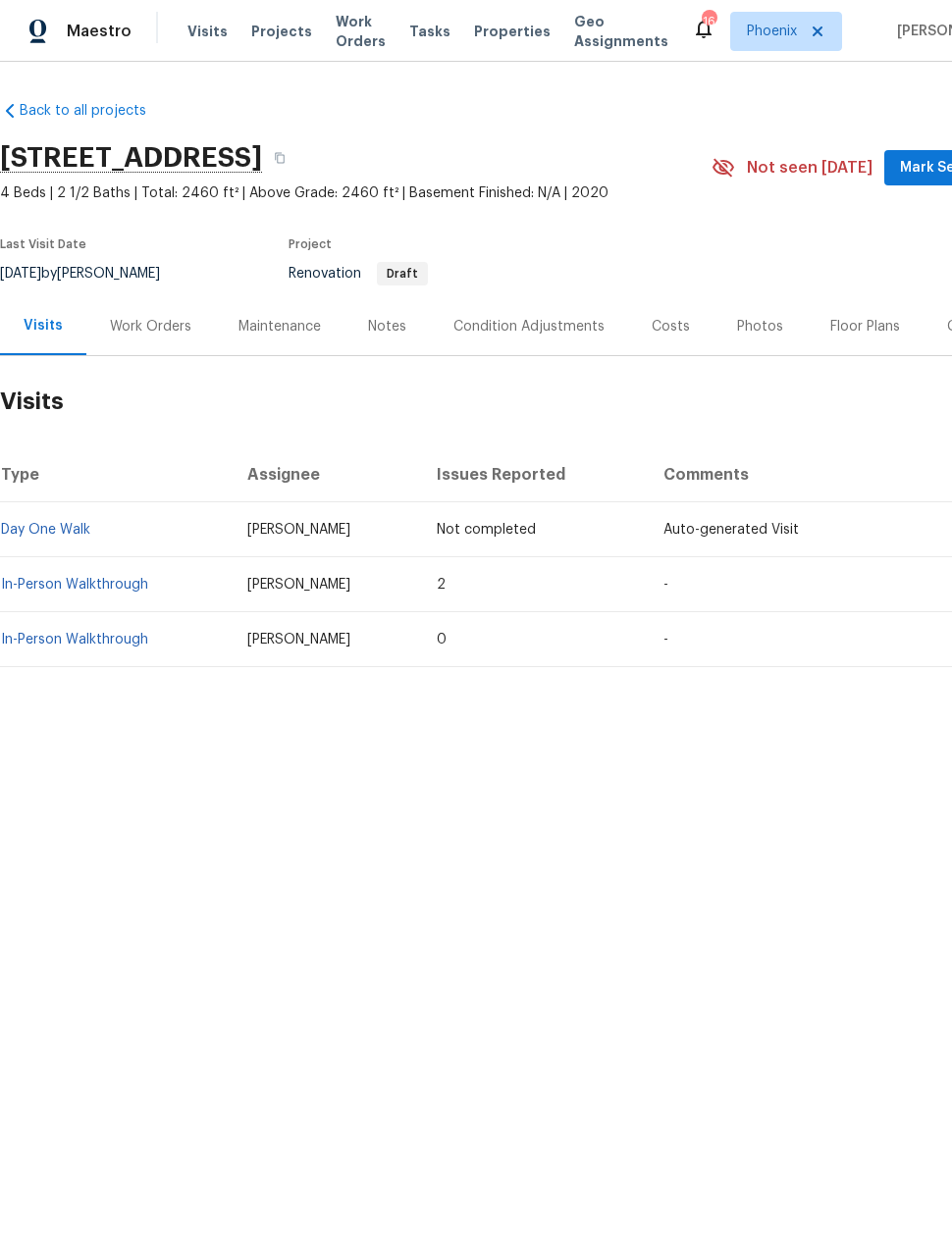
click at [549, 325] on div "Condition Adjustments" at bounding box center [529, 326] width 151 height 20
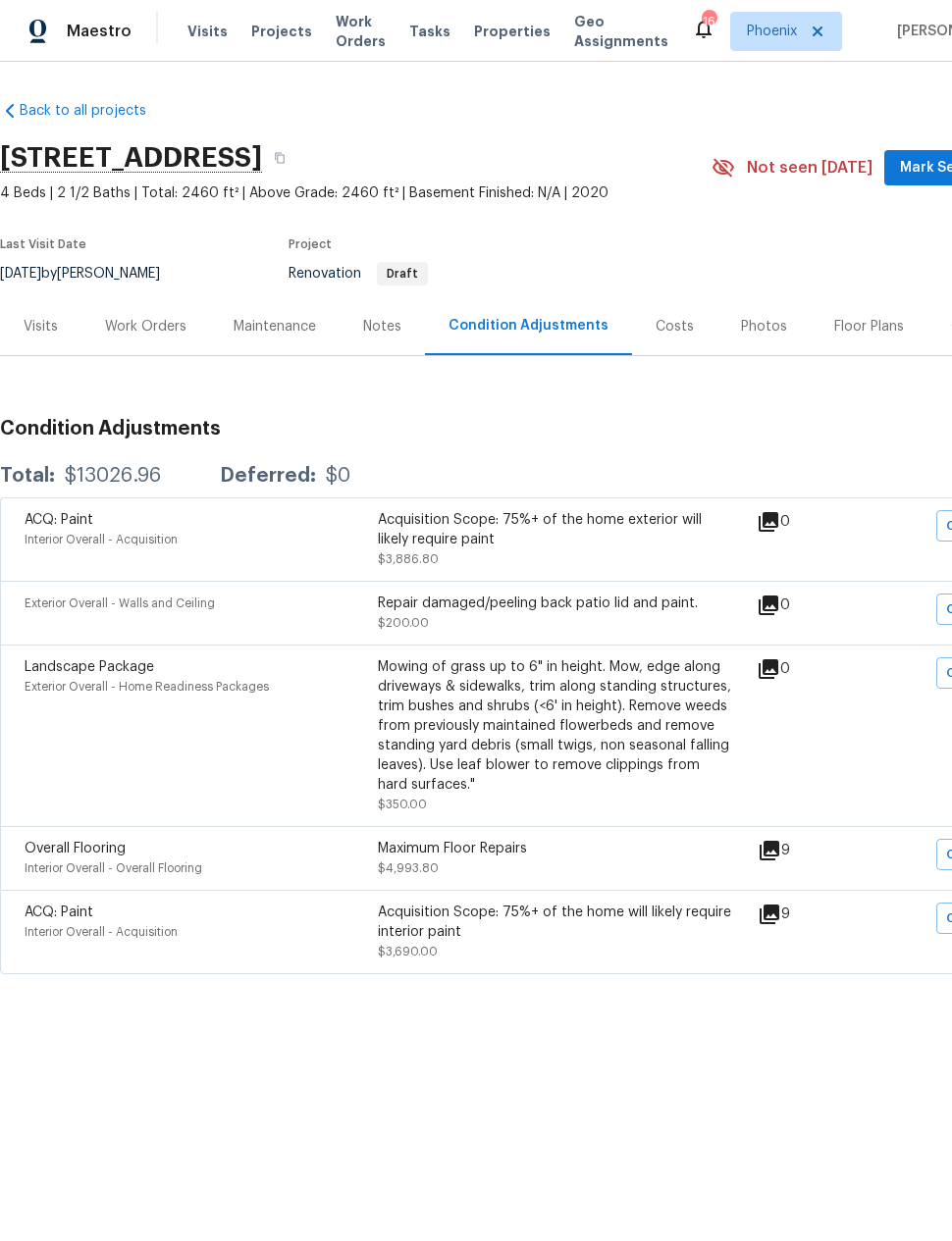
click at [41, 327] on div "Visits" at bounding box center [40, 326] width 34 height 20
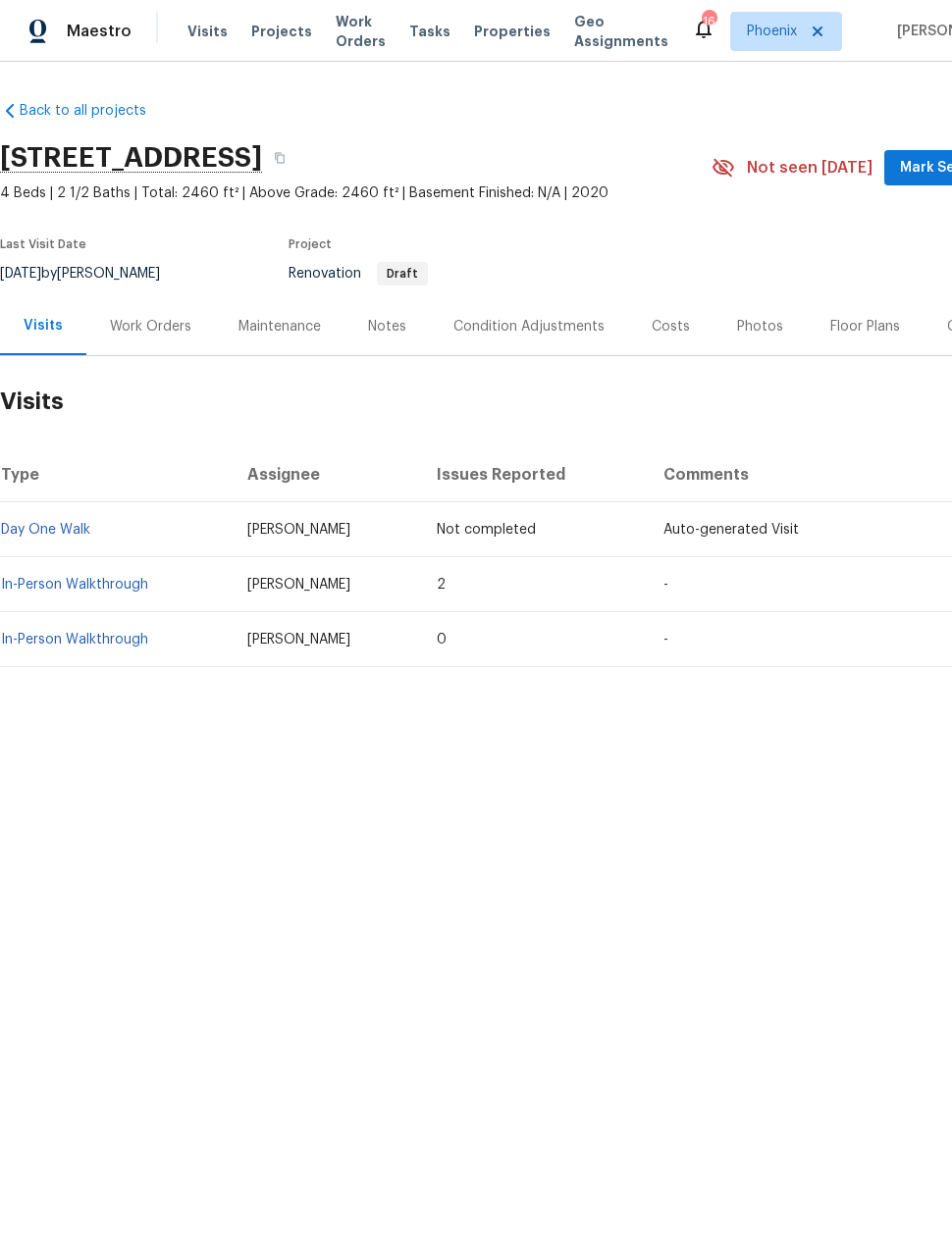
click at [81, 585] on link "In-Person Walkthrough" at bounding box center [75, 585] width 148 height 14
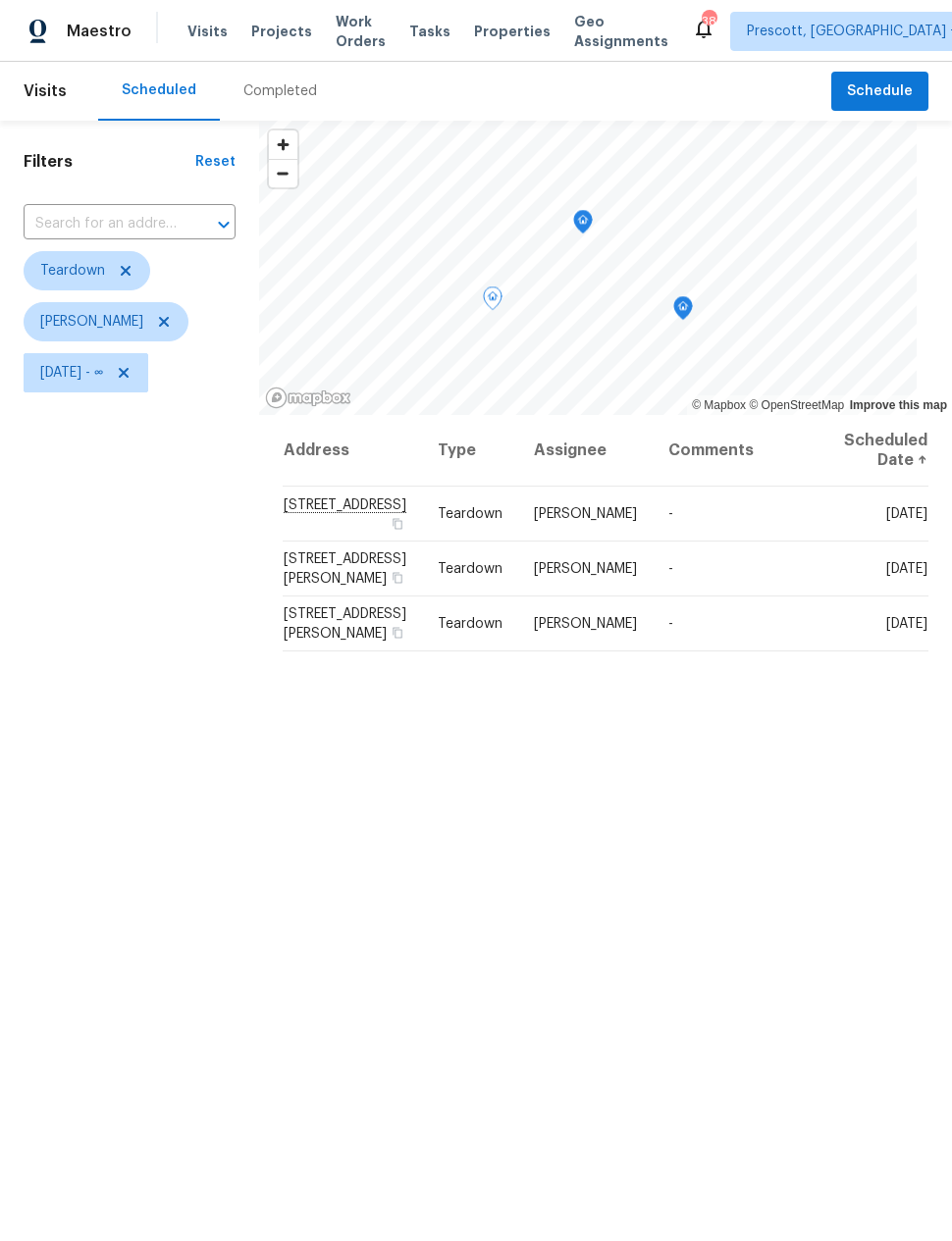
click at [0, 0] on icon at bounding box center [0, 0] width 0 height 0
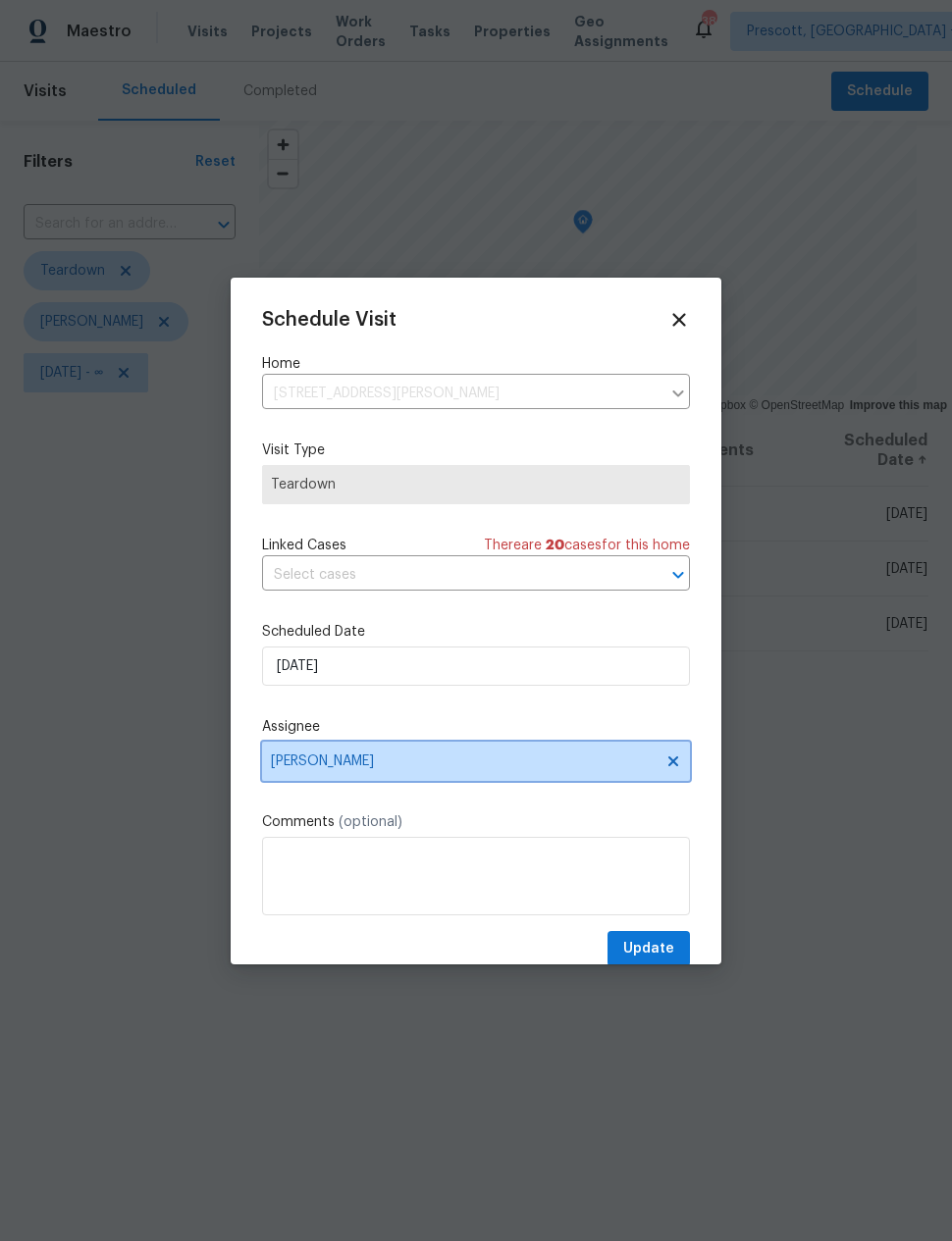
click at [394, 764] on span "[PERSON_NAME]" at bounding box center [462, 761] width 385 height 16
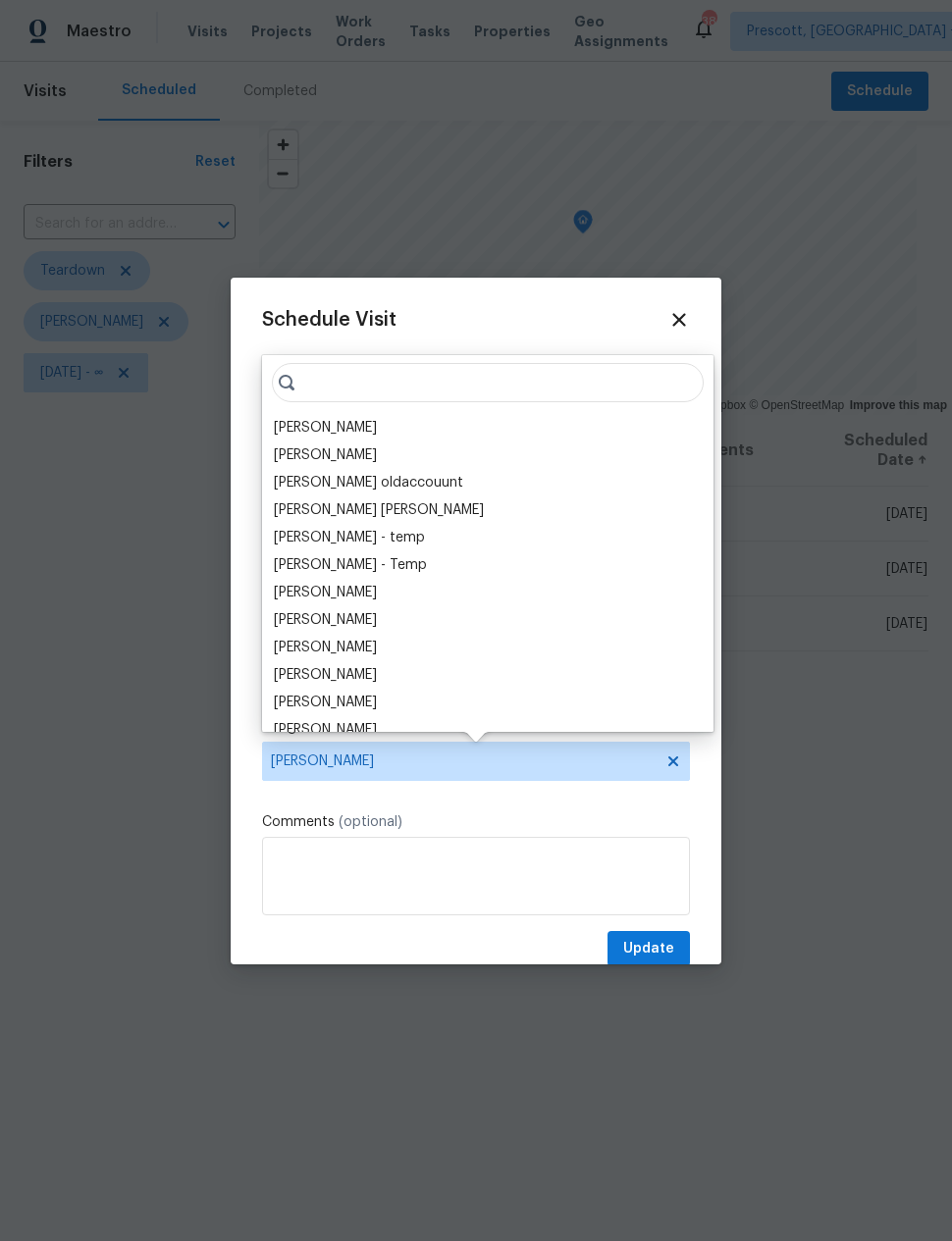
click at [853, 713] on div at bounding box center [476, 620] width 952 height 1241
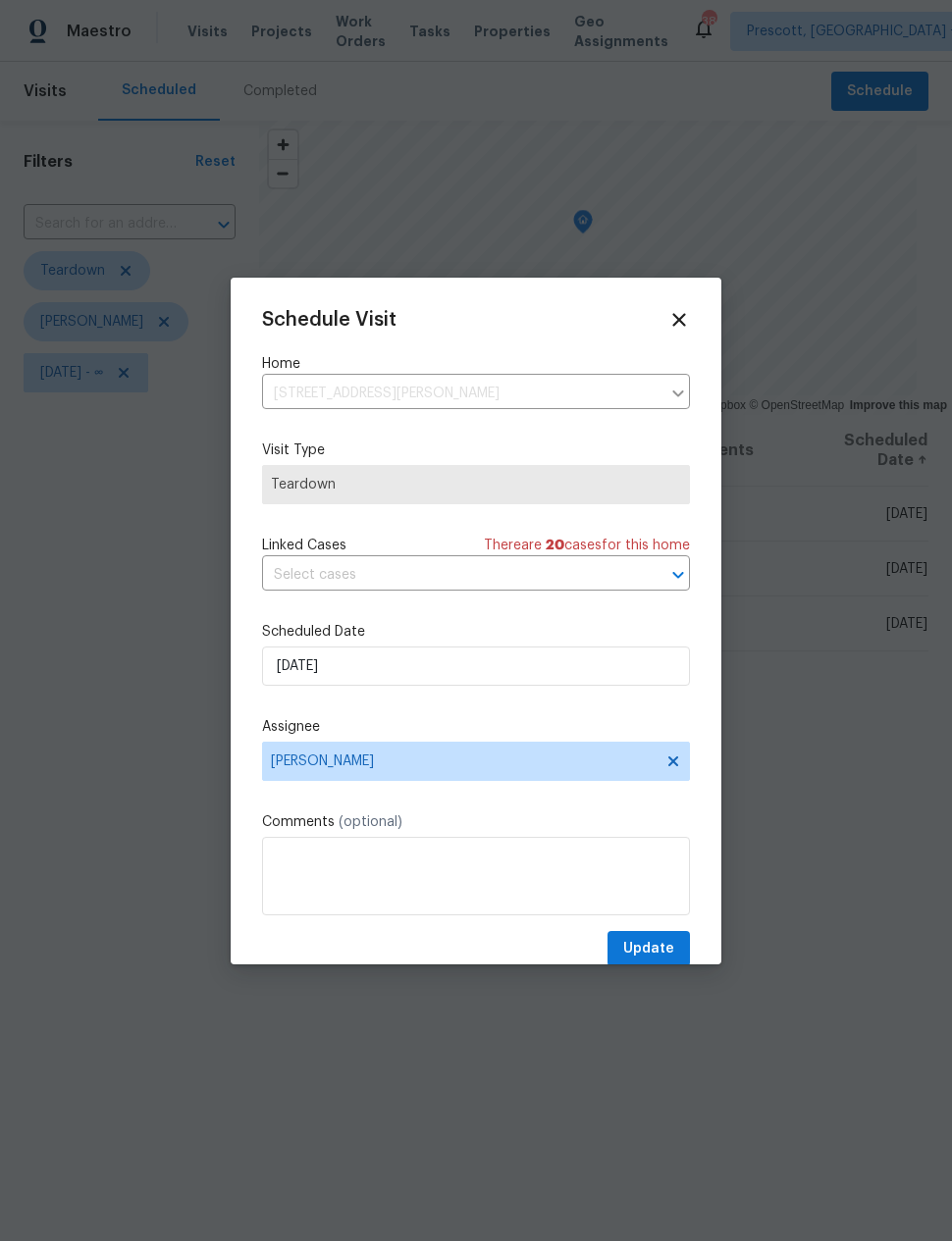
click at [856, 703] on div at bounding box center [476, 620] width 952 height 1241
click at [684, 322] on icon at bounding box center [679, 320] width 22 height 22
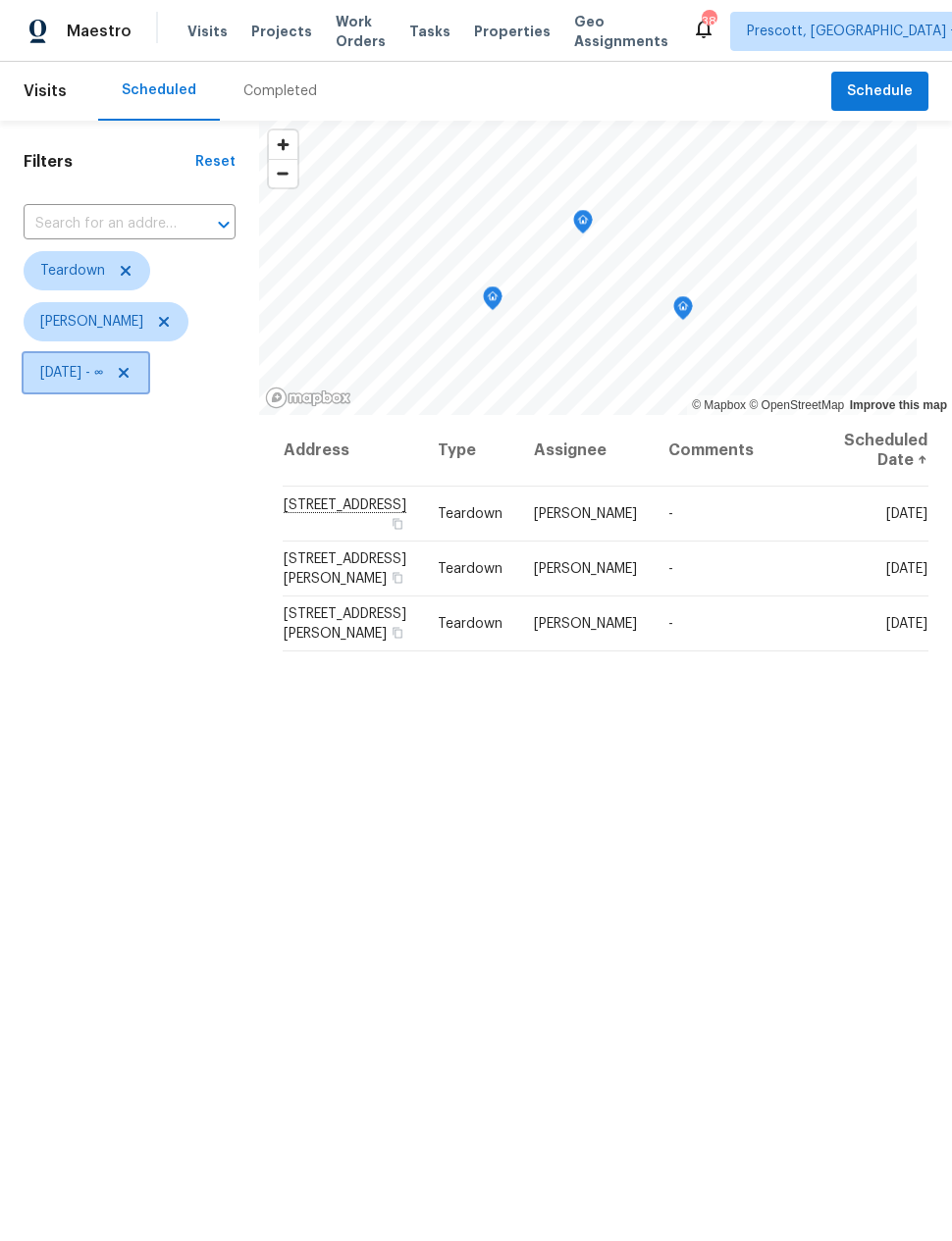
click at [103, 366] on span "Fri, Oct 17 - ∞" at bounding box center [72, 373] width 63 height 20
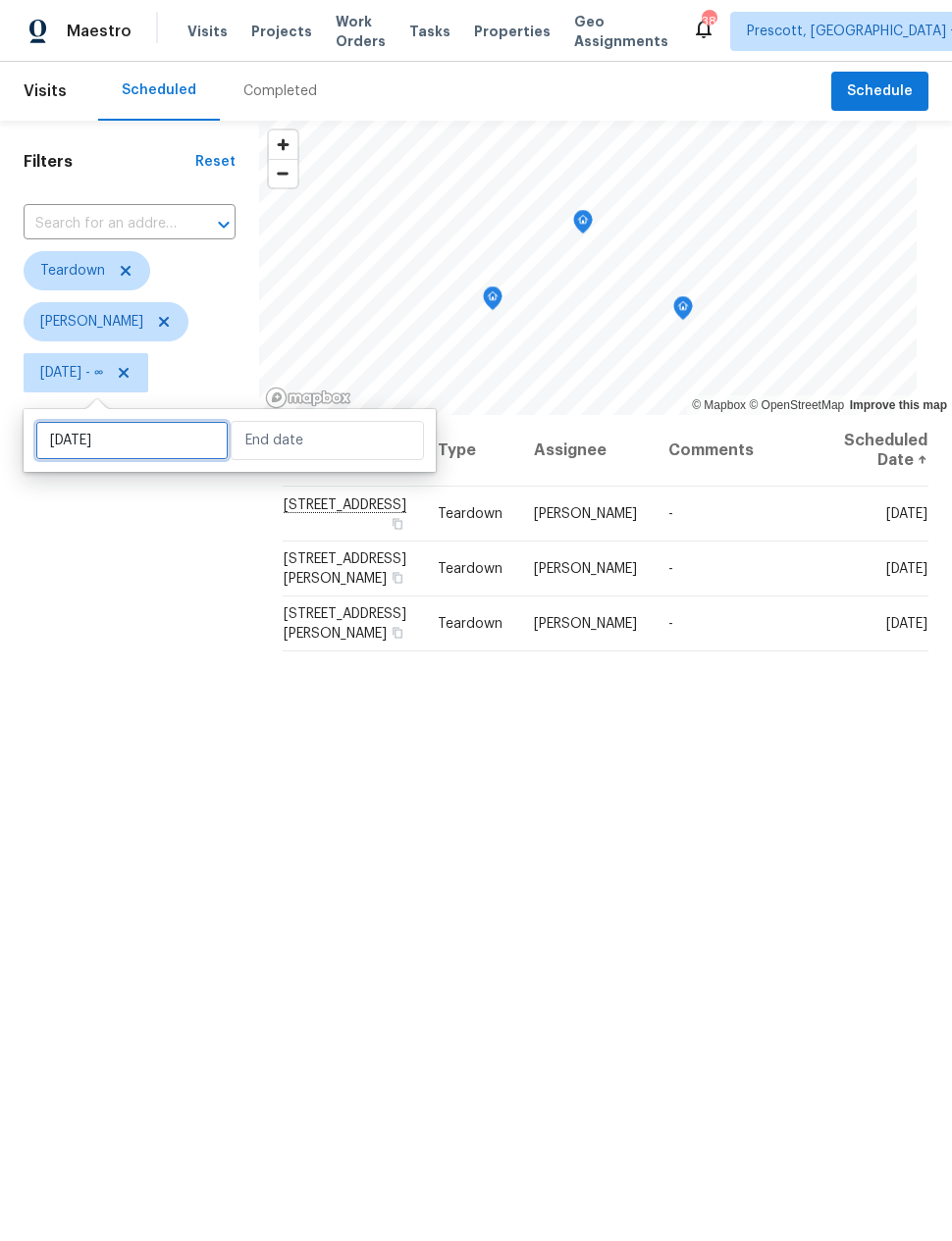
click at [171, 438] on input "Fri, Oct 17" at bounding box center [132, 441] width 194 height 39
select select "9"
select select "2025"
select select "10"
select select "2025"
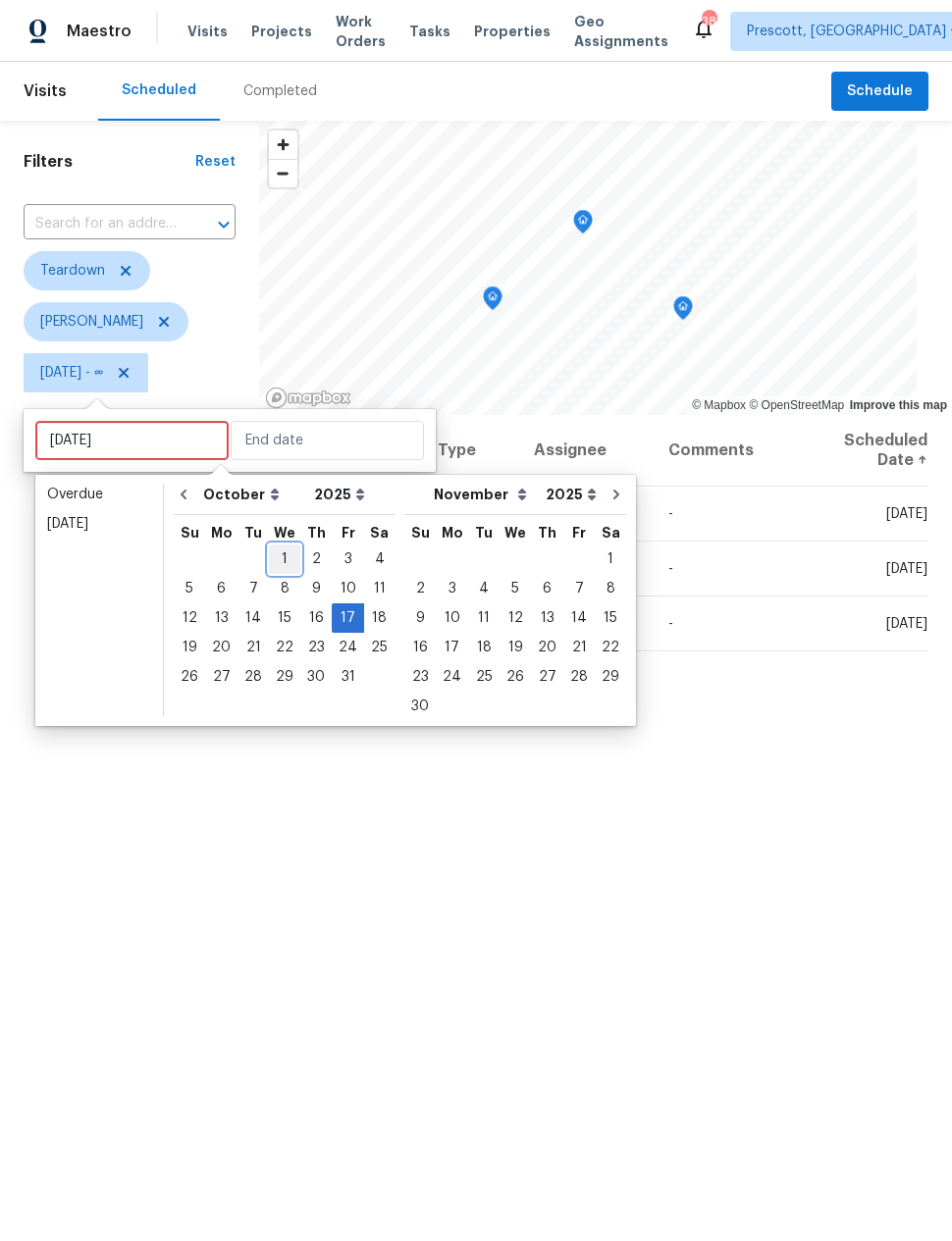
click at [285, 551] on div "1" at bounding box center [284, 560] width 31 height 28
type input "Wed, Oct 01"
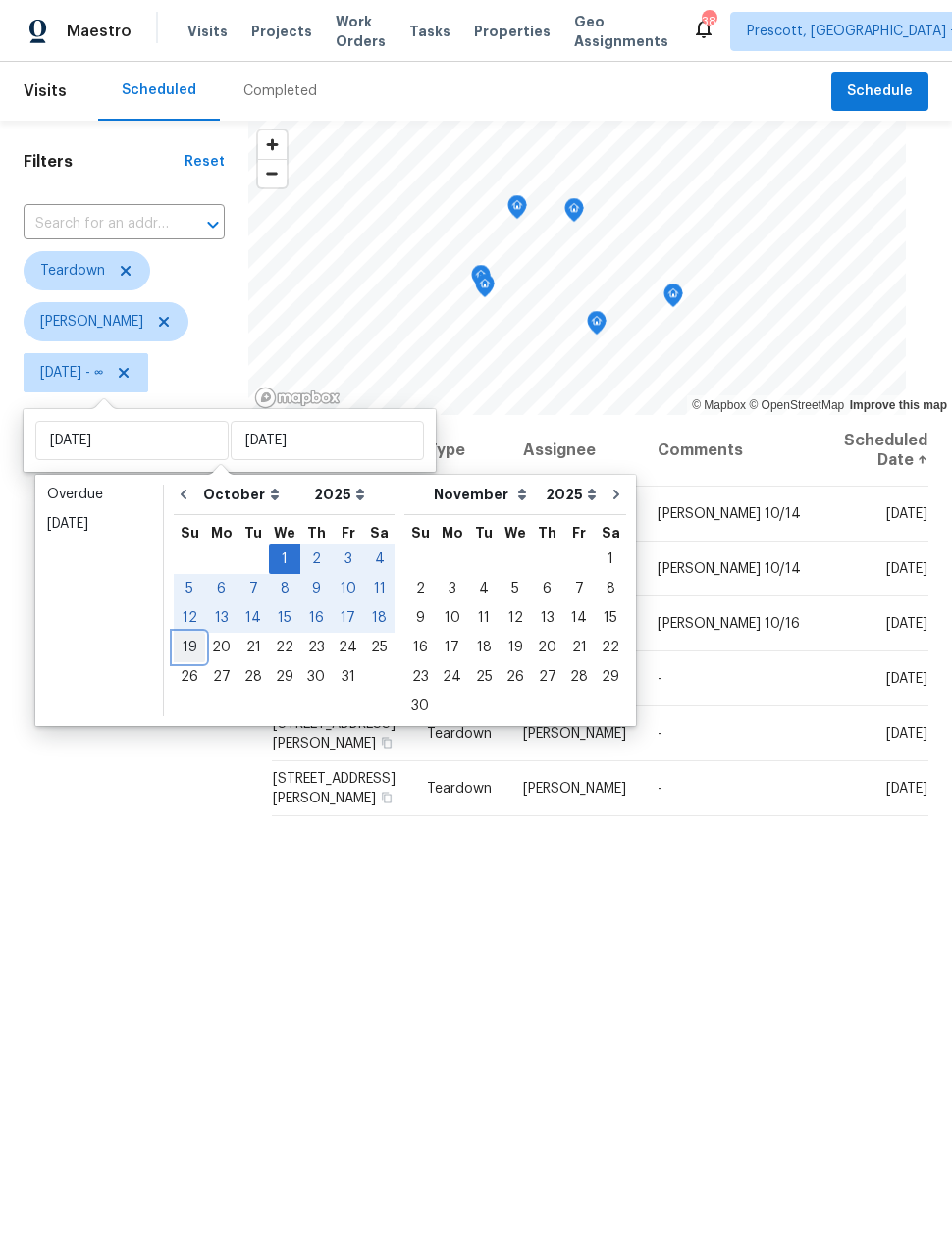
click at [191, 636] on div "19" at bounding box center [190, 647] width 31 height 28
type input "[DATE]"
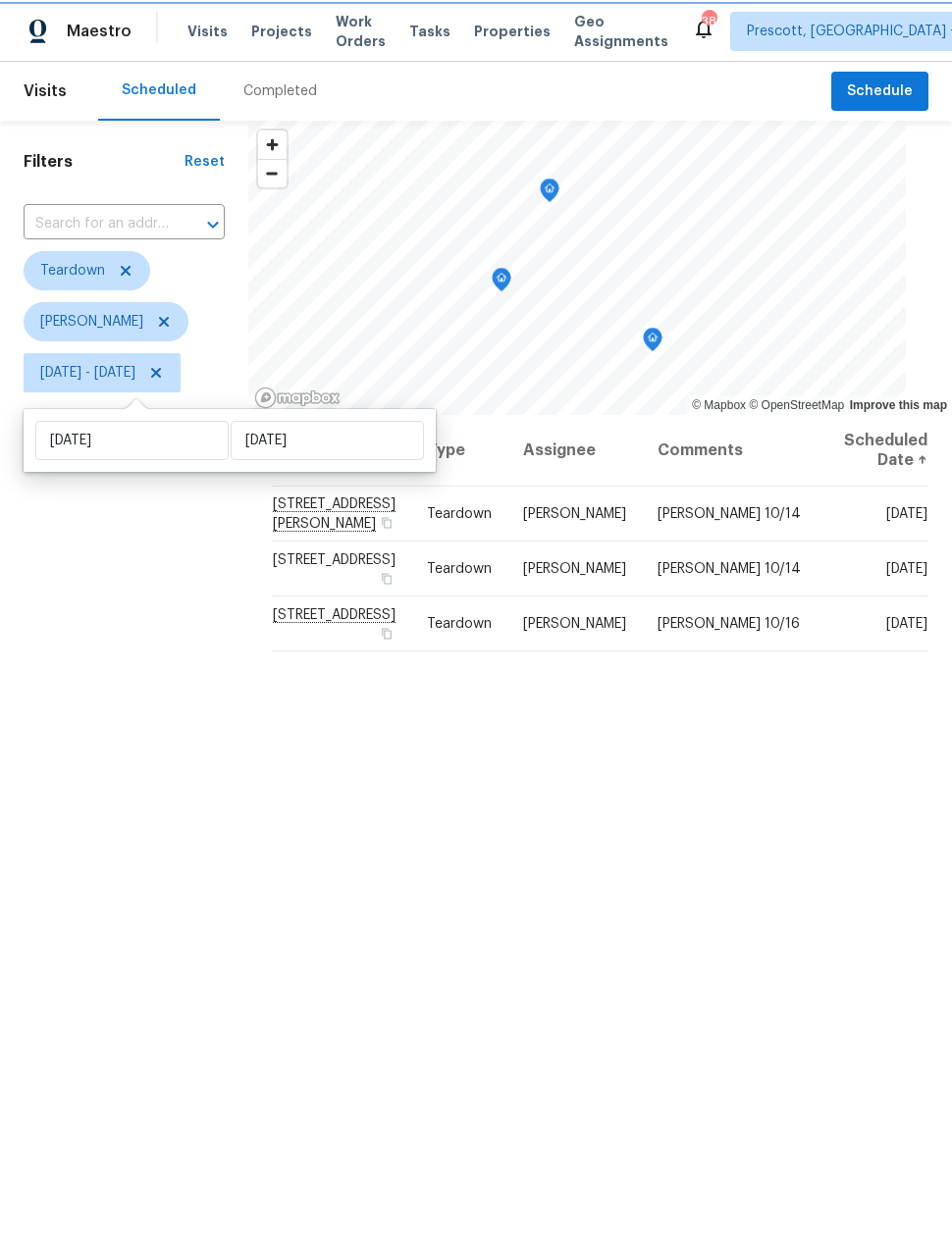
click at [511, 287] on icon "Map marker" at bounding box center [502, 279] width 20 height 25
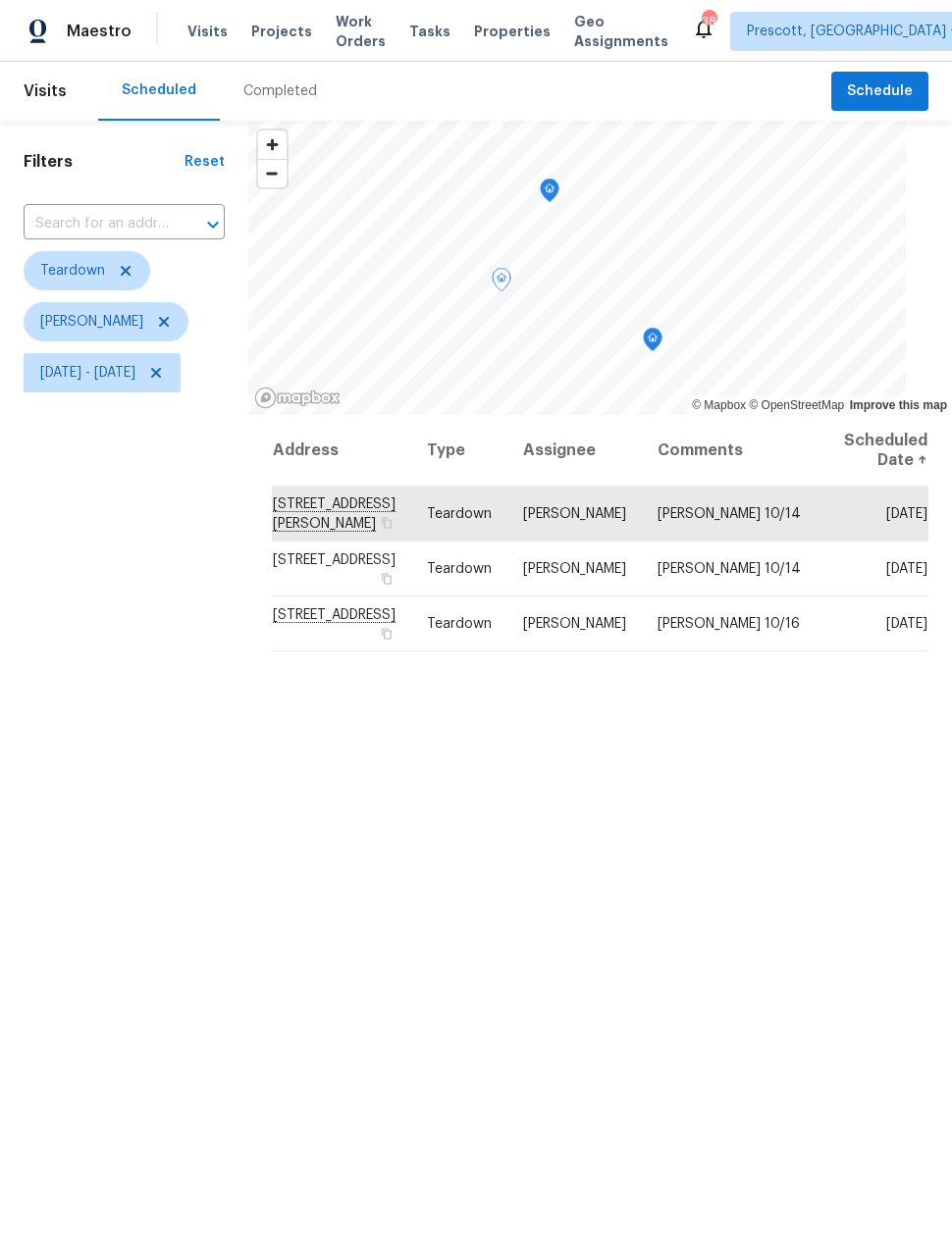
click at [0, 0] on icon at bounding box center [0, 0] width 0 height 0
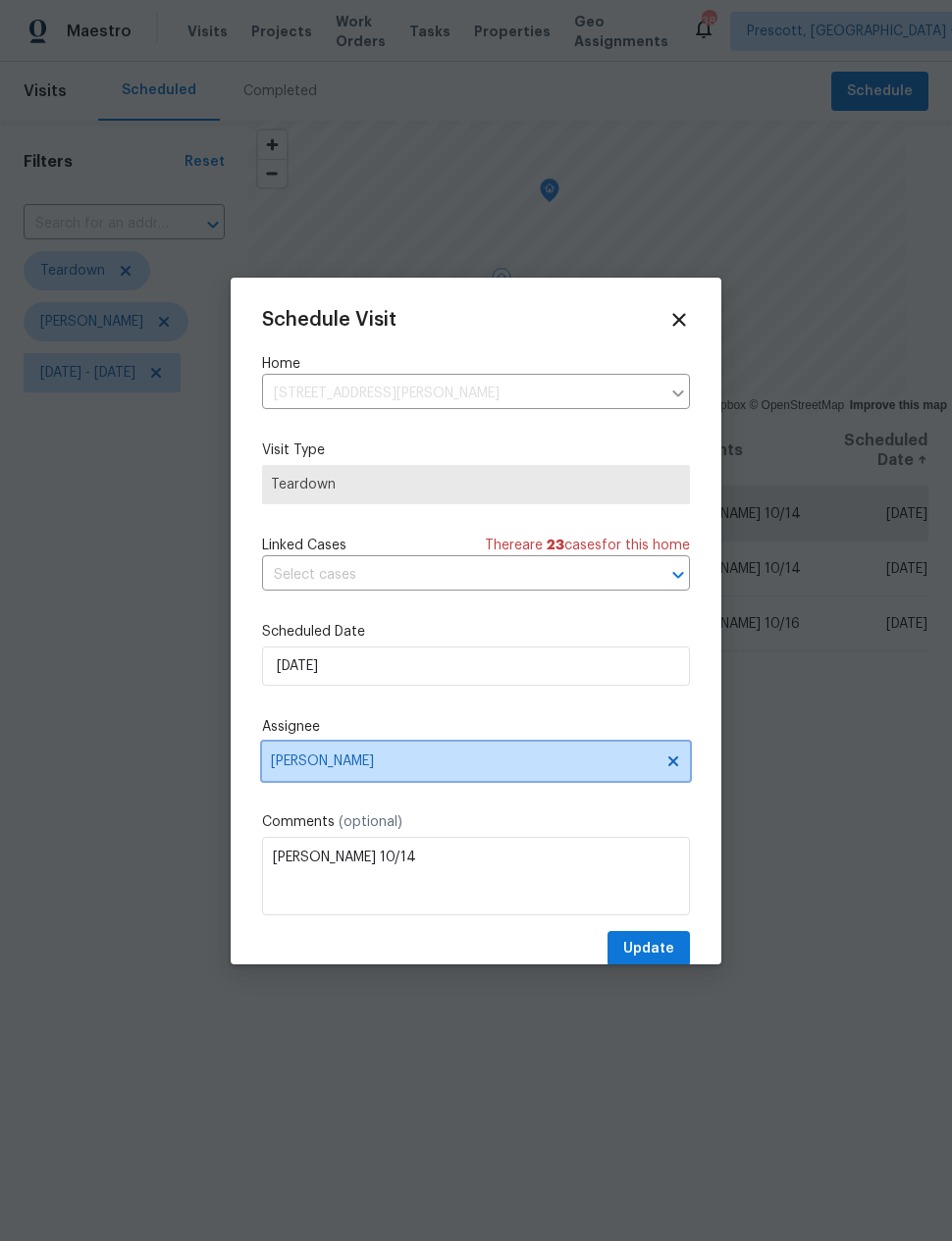
click at [393, 764] on span "[PERSON_NAME]" at bounding box center [462, 761] width 385 height 16
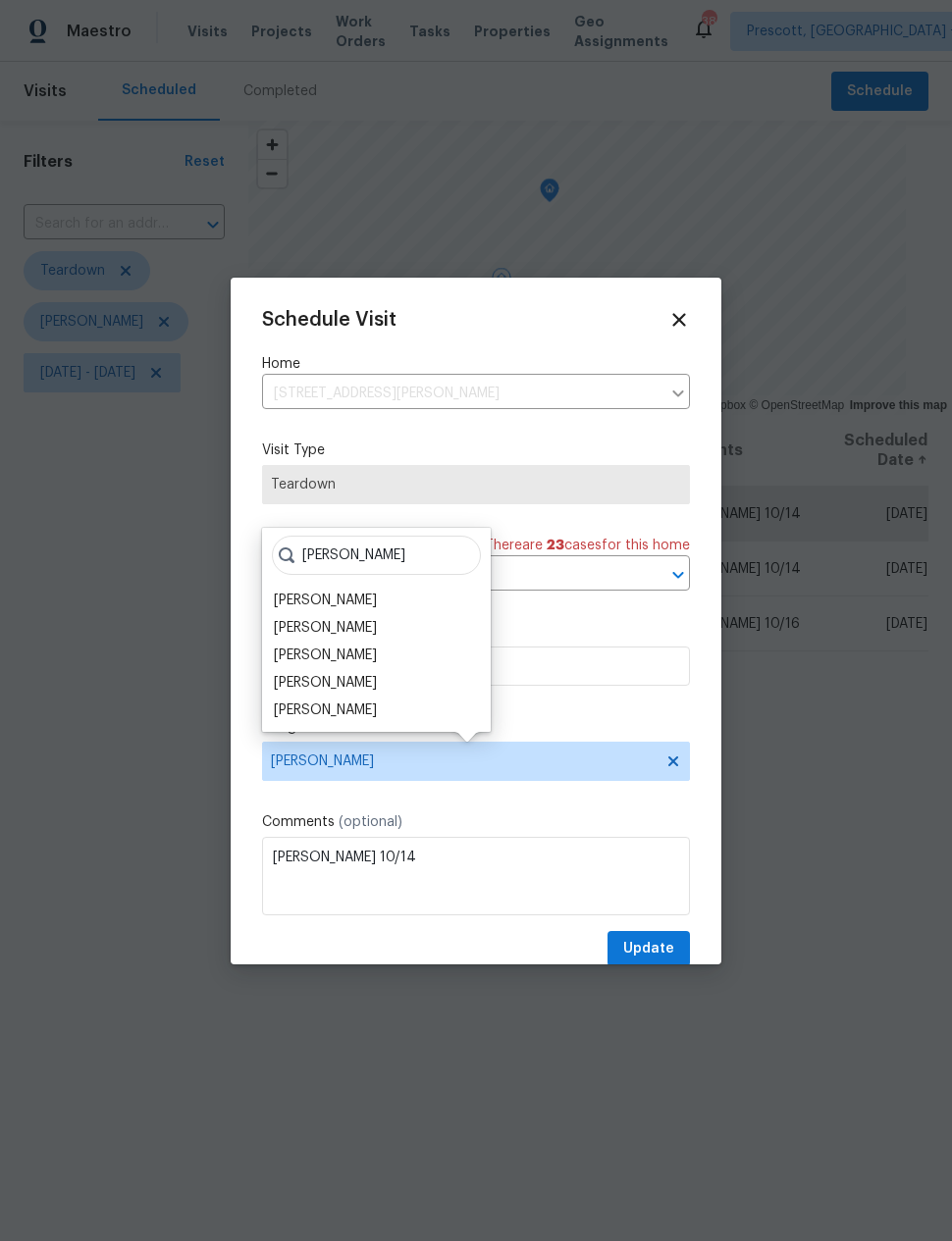
type input "Nick"
click at [343, 629] on div "[PERSON_NAME]" at bounding box center [325, 627] width 103 height 20
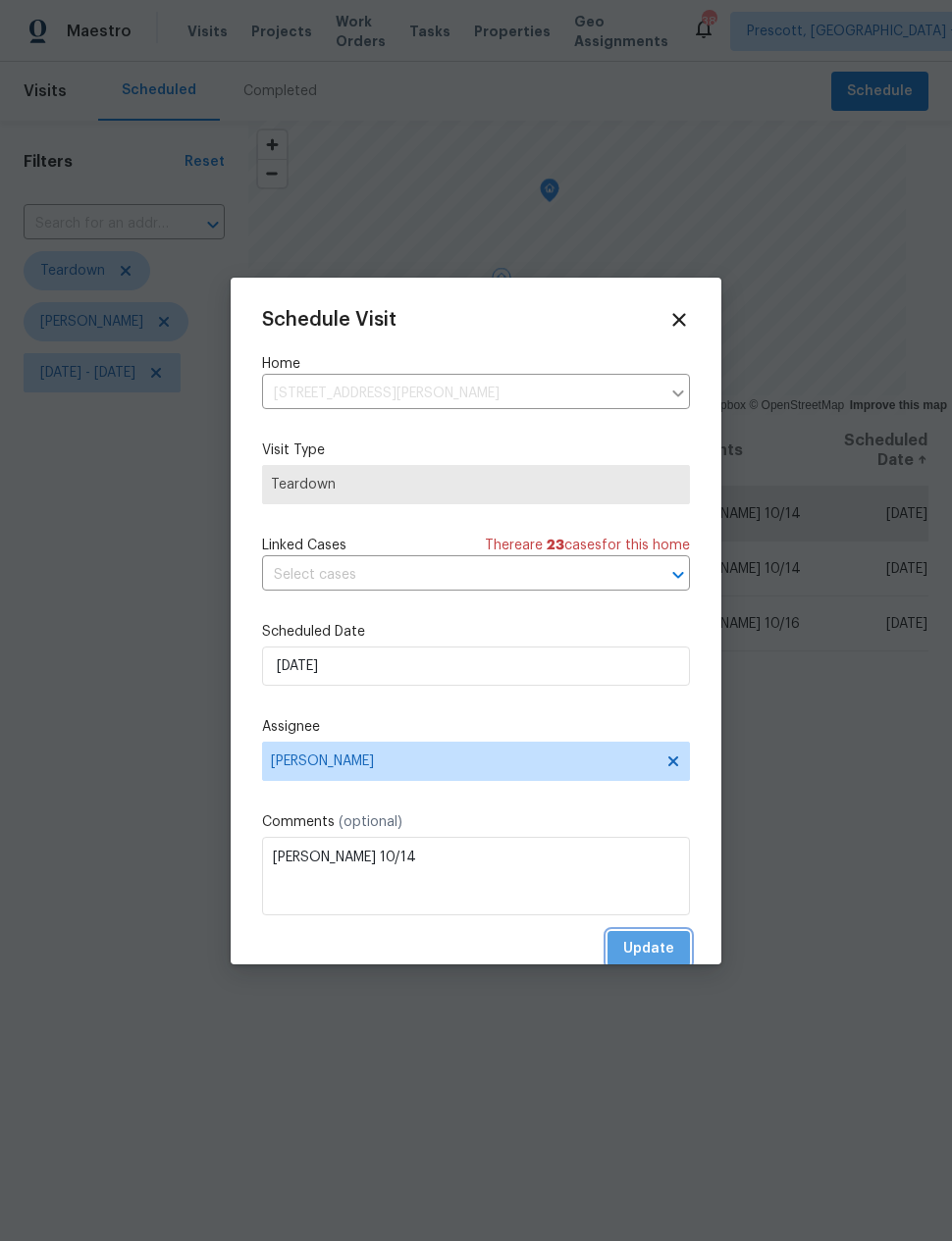
click at [657, 943] on span "Update" at bounding box center [648, 949] width 51 height 25
